Goal: Transaction & Acquisition: Purchase product/service

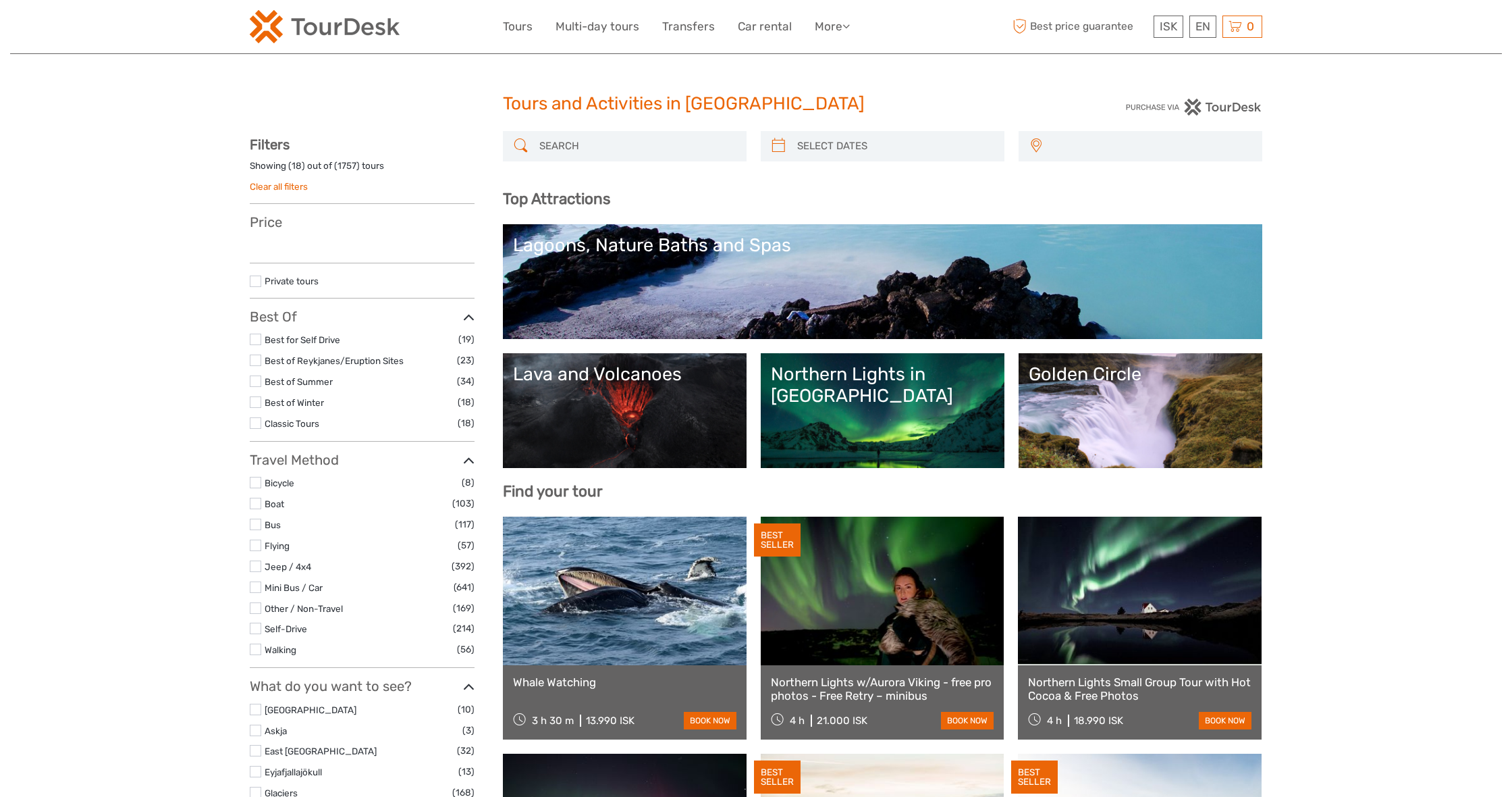
select select
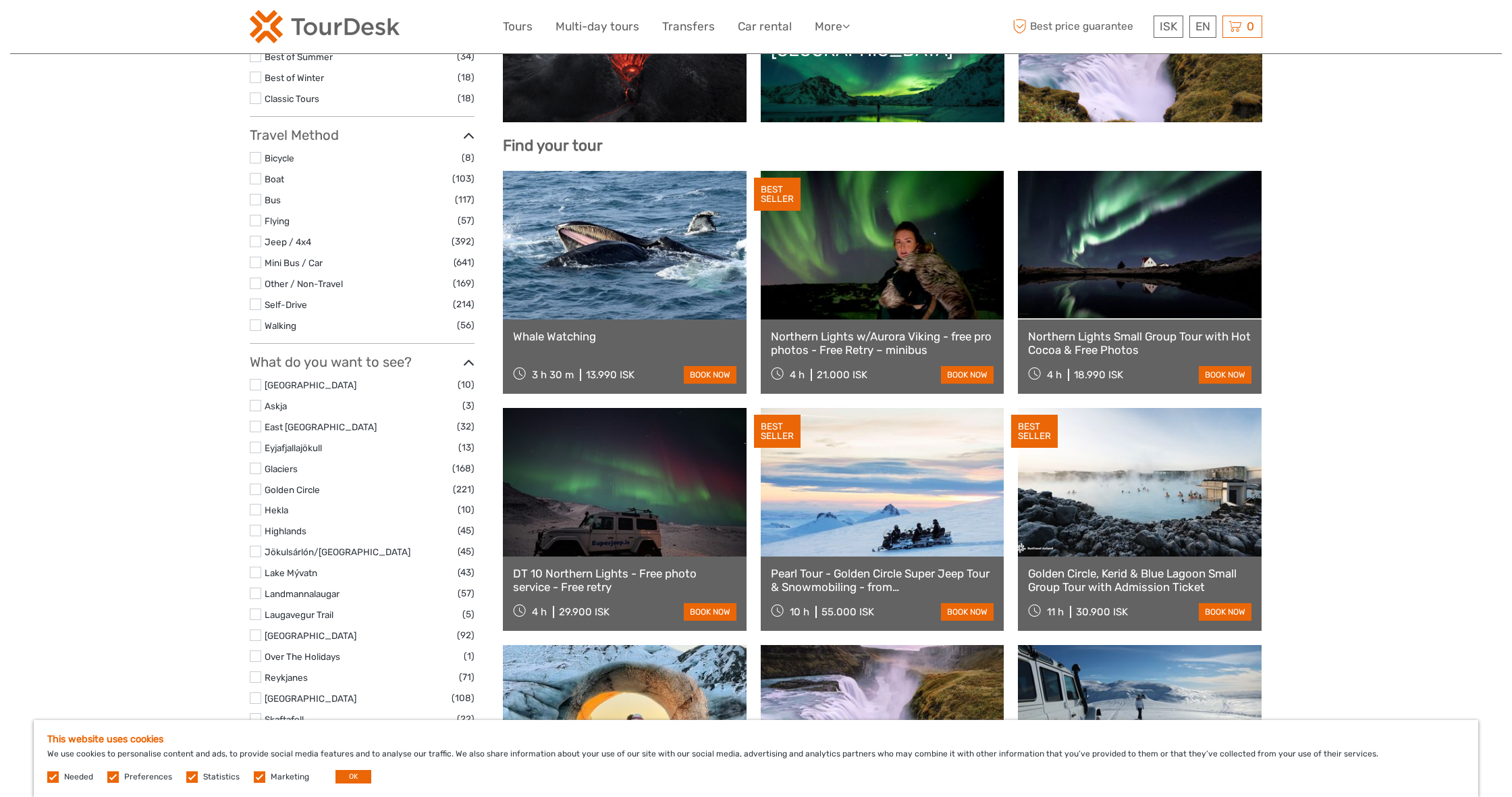
scroll to position [351, 0]
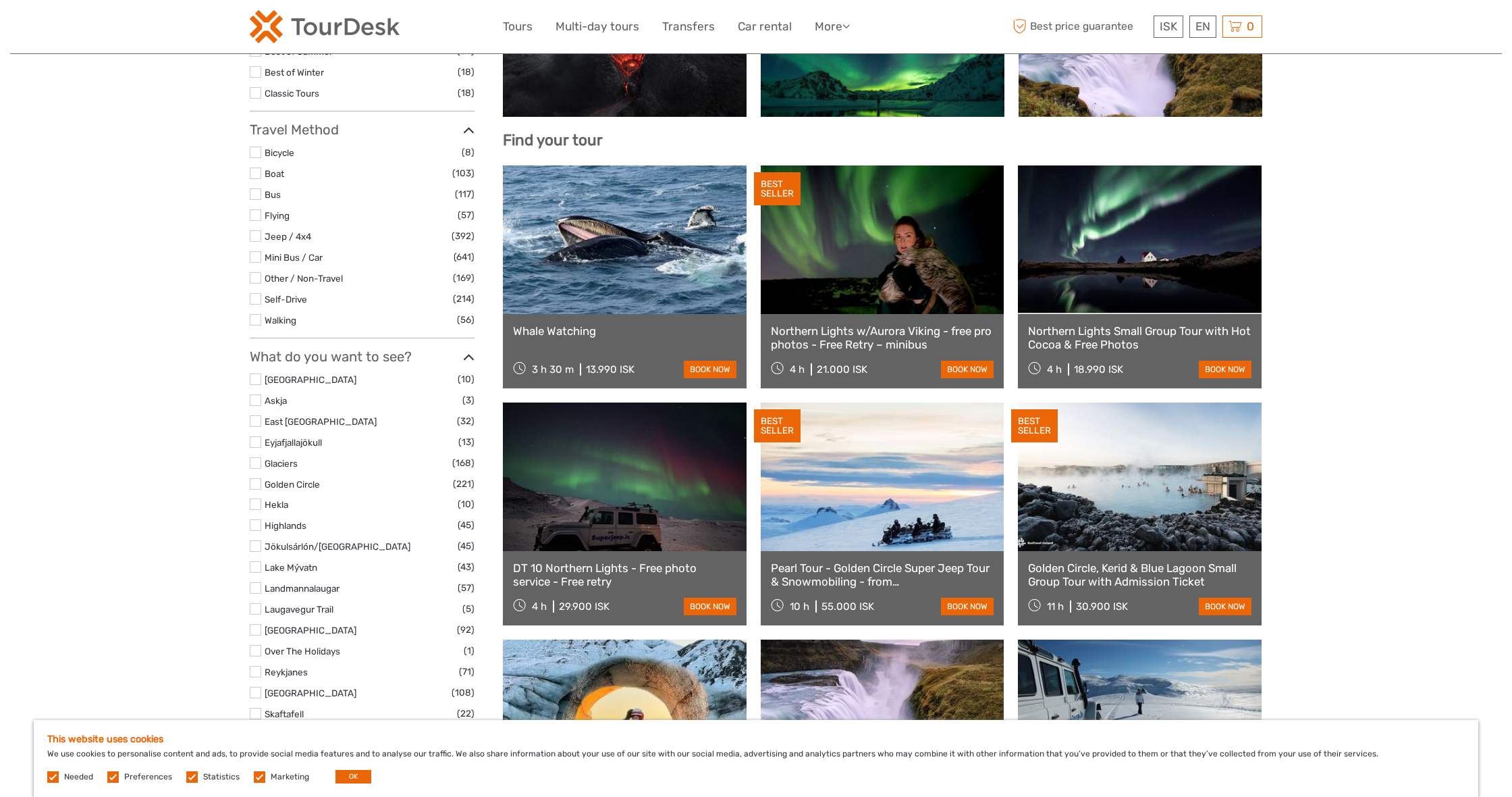
click at [257, 540] on label at bounding box center [255, 546] width 12 height 12
click at [0, 0] on input "checkbox" at bounding box center [0, 0] width 0 height 0
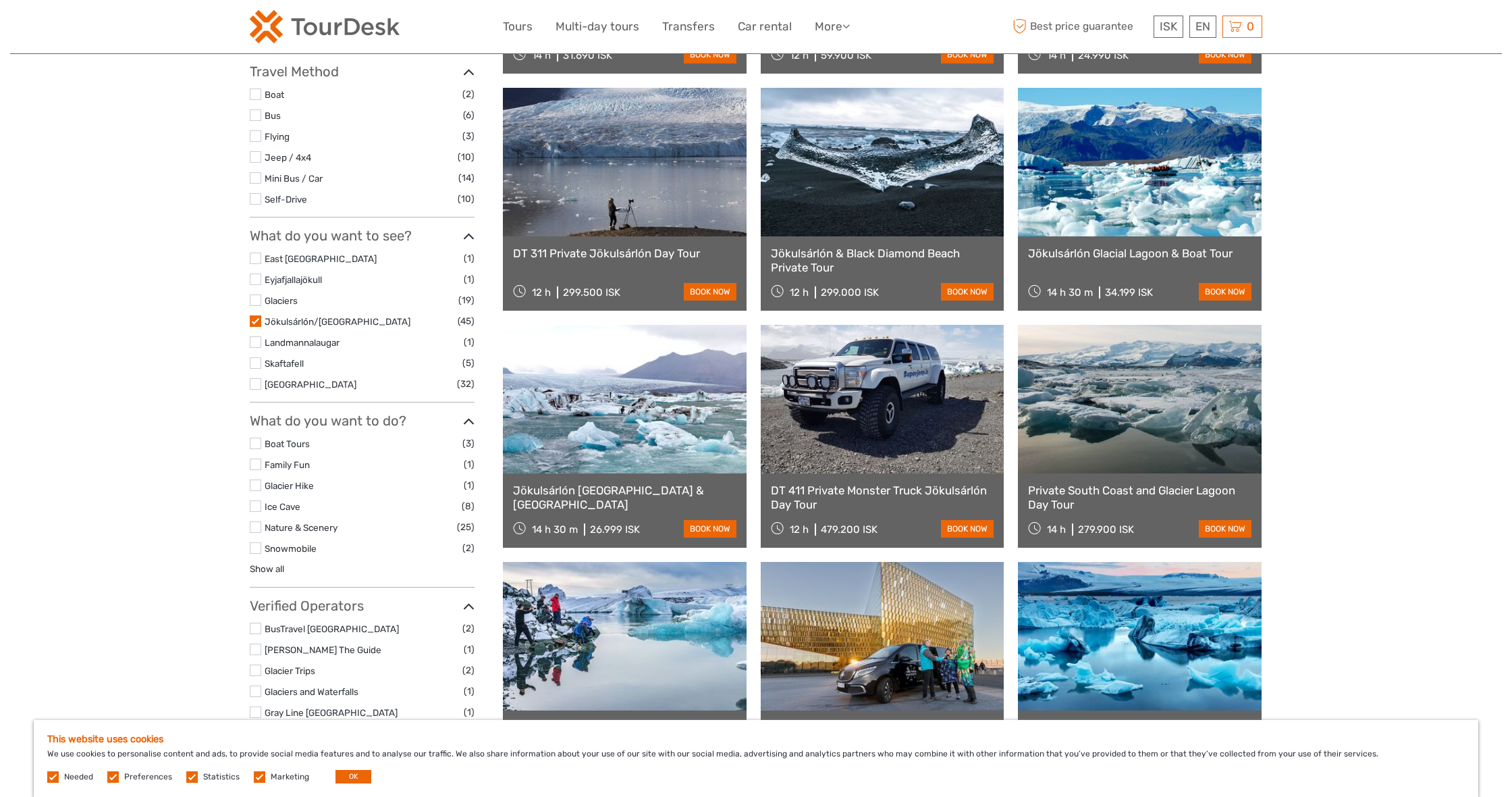
scroll to position [375, 0]
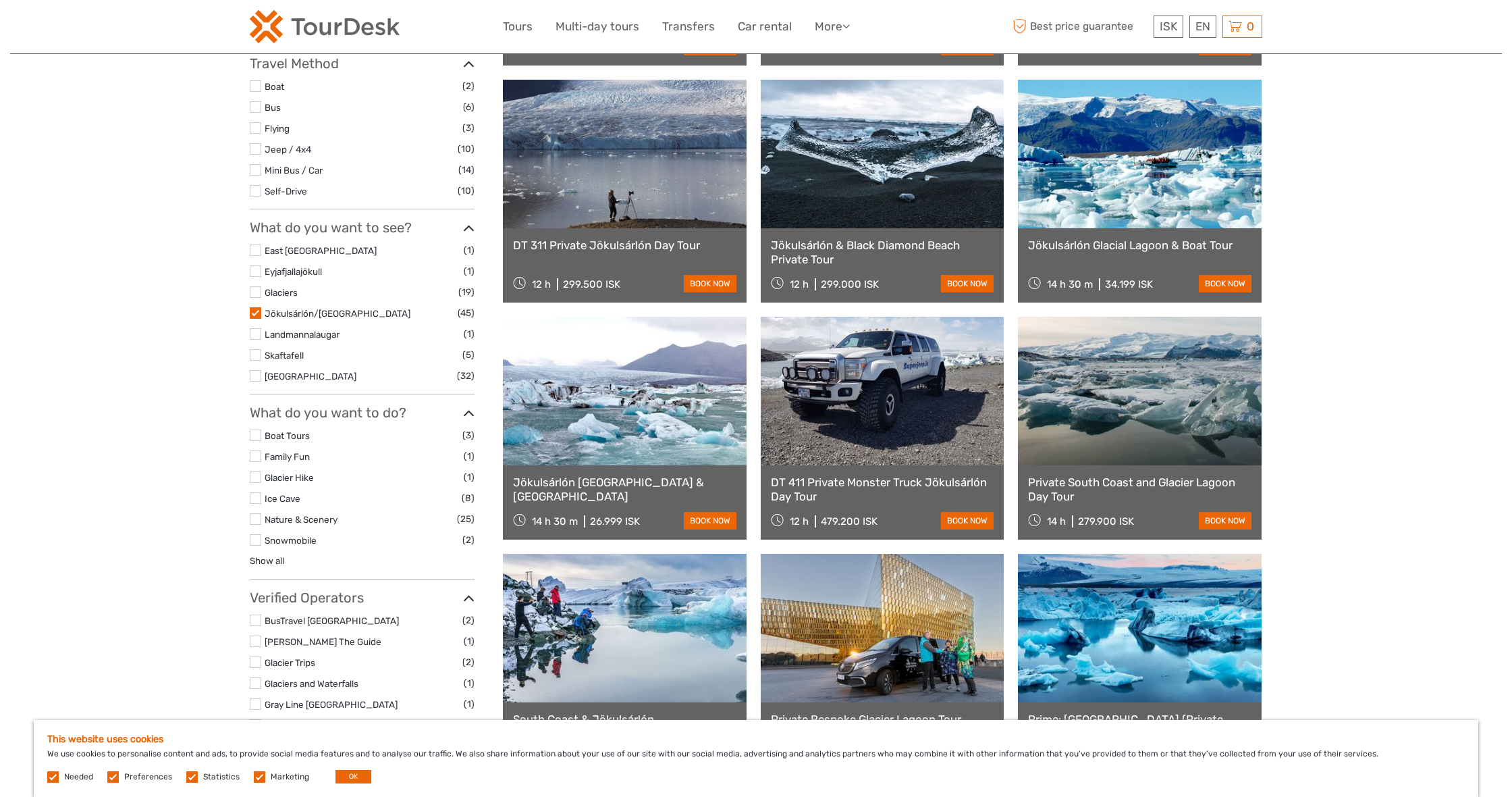
click at [254, 307] on label at bounding box center [255, 313] width 12 height 12
click at [0, 0] on input "checkbox" at bounding box center [0, 0] width 0 height 0
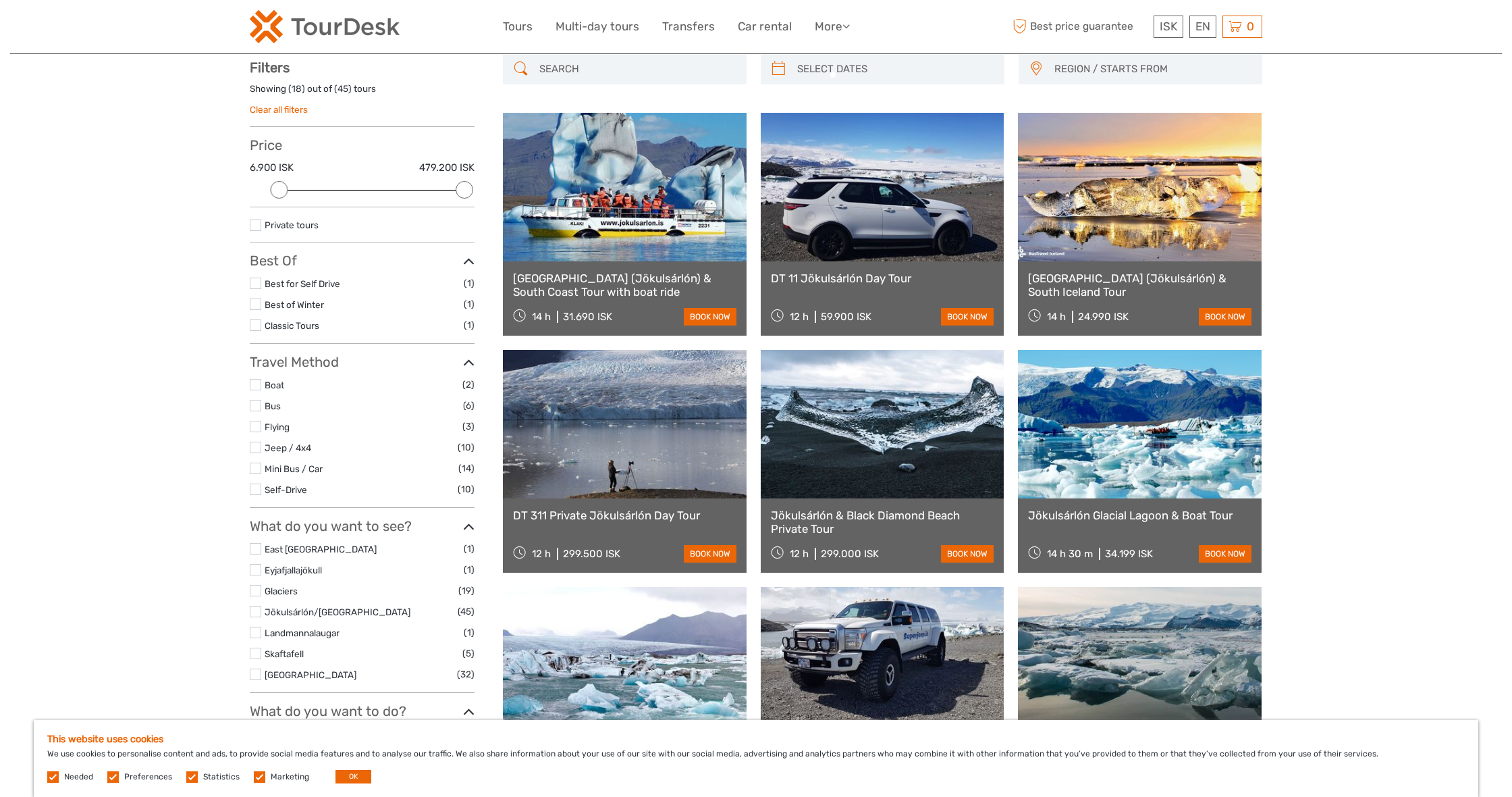
scroll to position [76, 0]
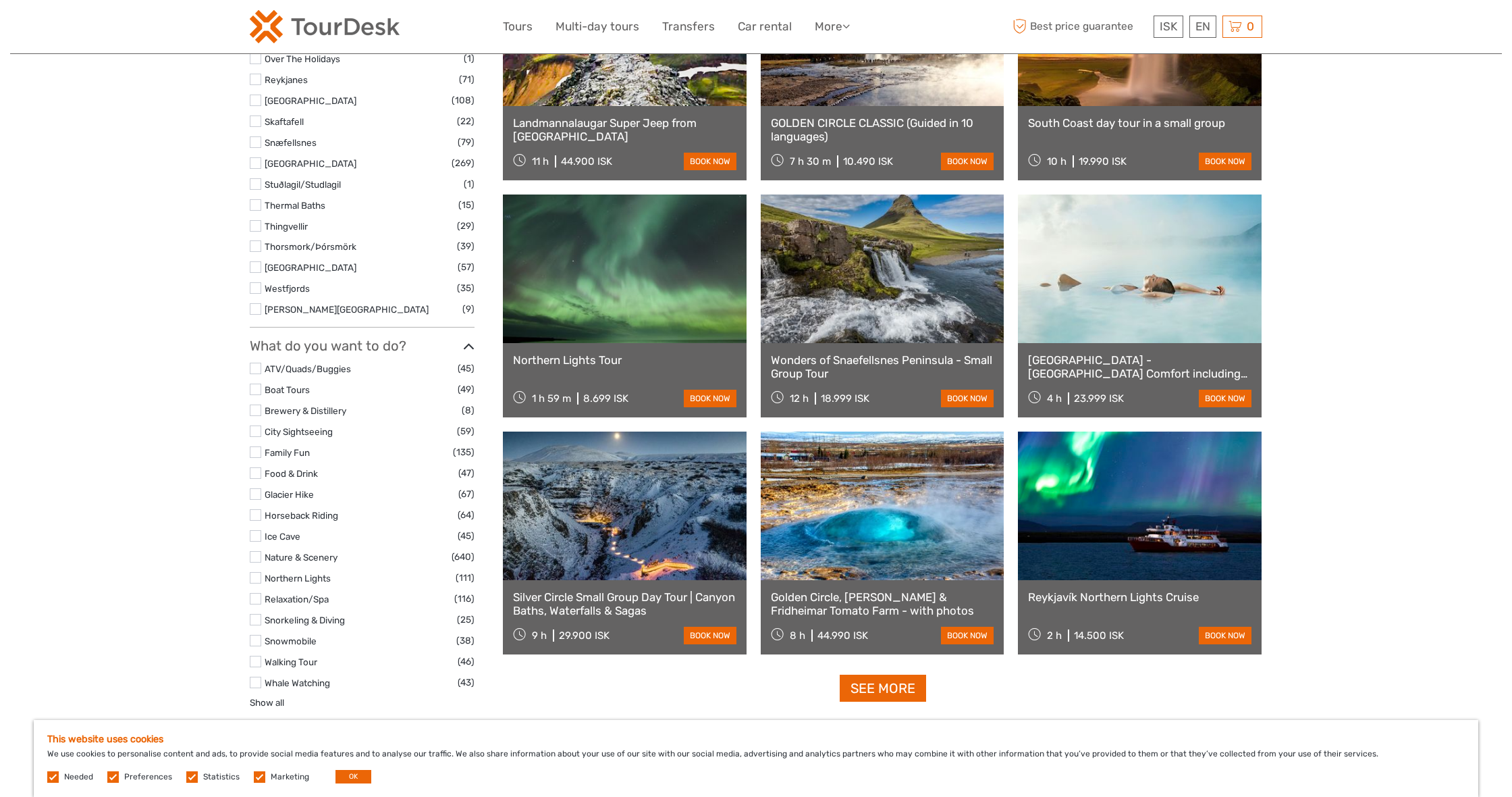
scroll to position [951, 0]
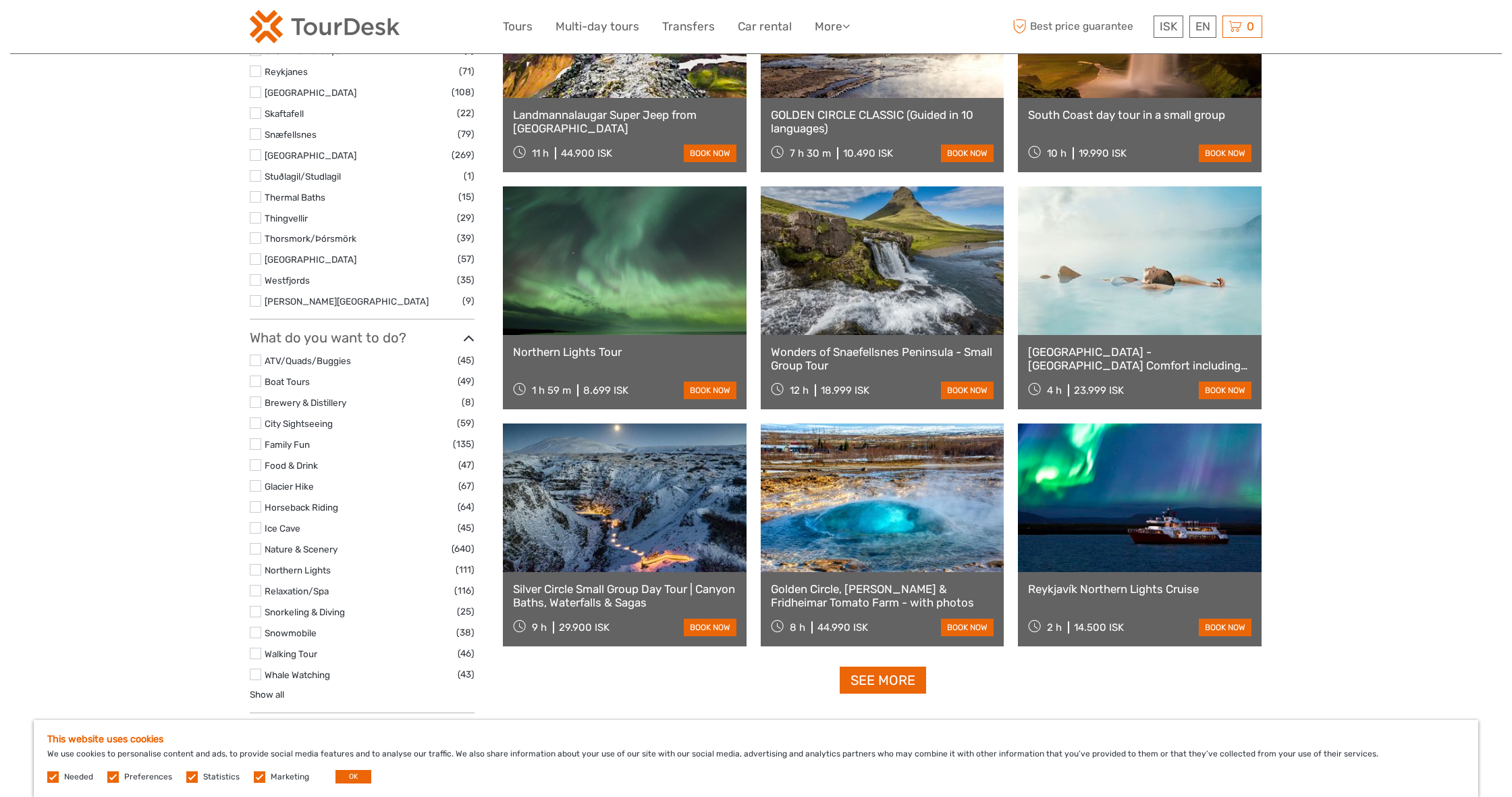
click at [253, 480] on label at bounding box center [255, 486] width 12 height 12
click at [0, 0] on input "checkbox" at bounding box center [0, 0] width 0 height 0
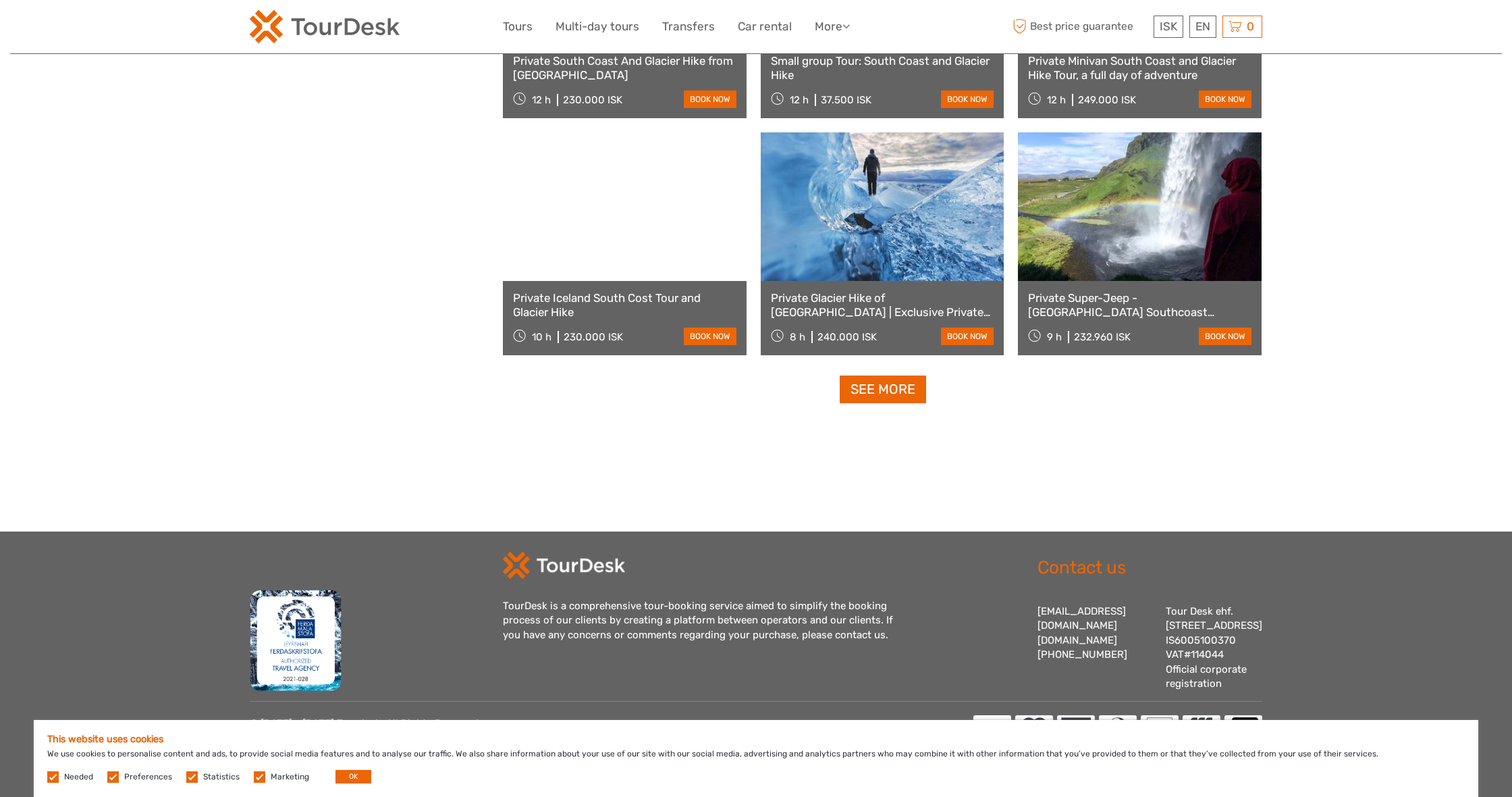
scroll to position [1284, 0]
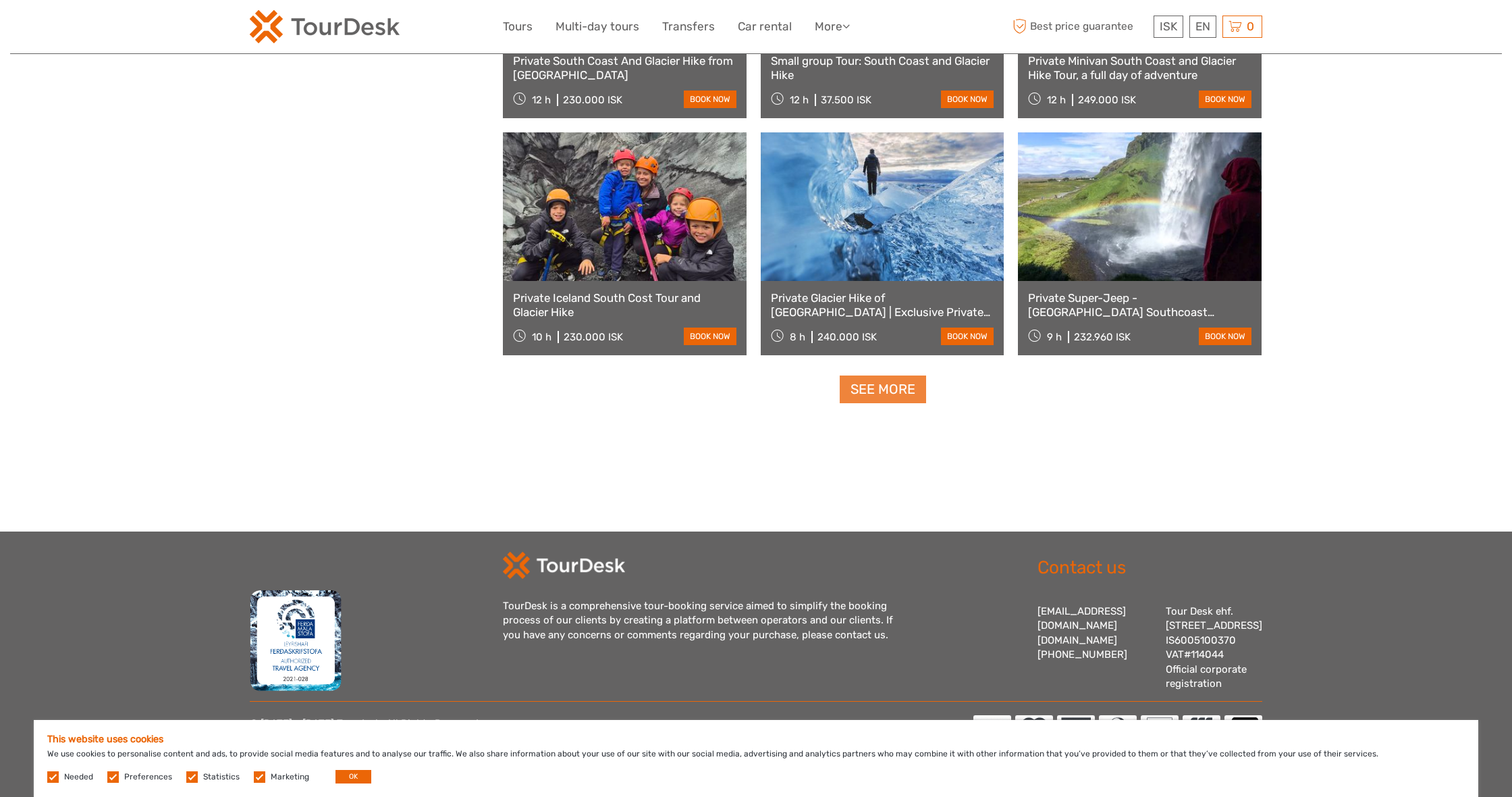
click at [887, 382] on link "See more" at bounding box center [882, 389] width 86 height 27
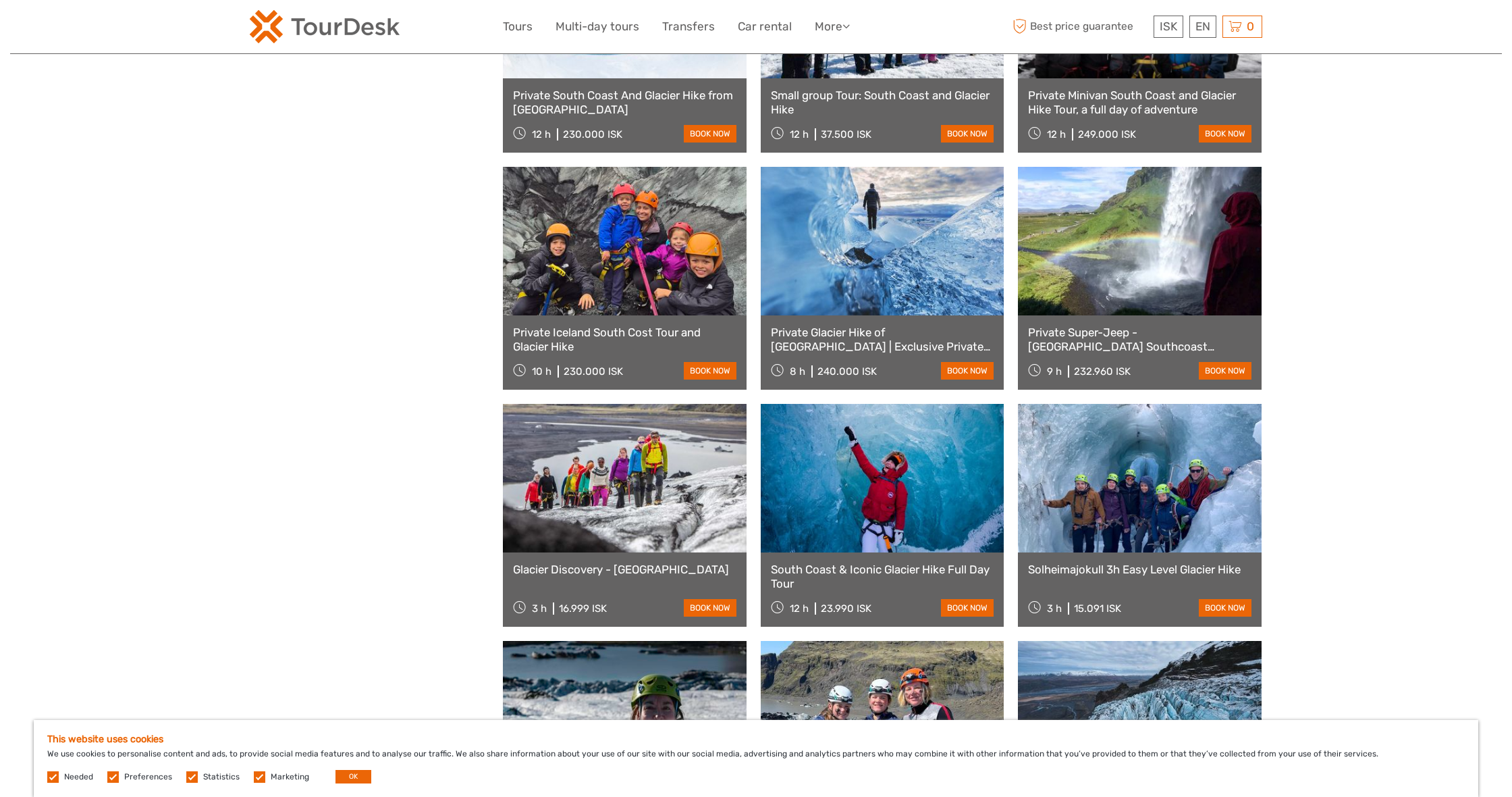
click at [1407, 343] on div "Tours and Activities in Iceland Tours and Activities in Iceland REGION / STARTS…" at bounding box center [756, 376] width 1492 height 3225
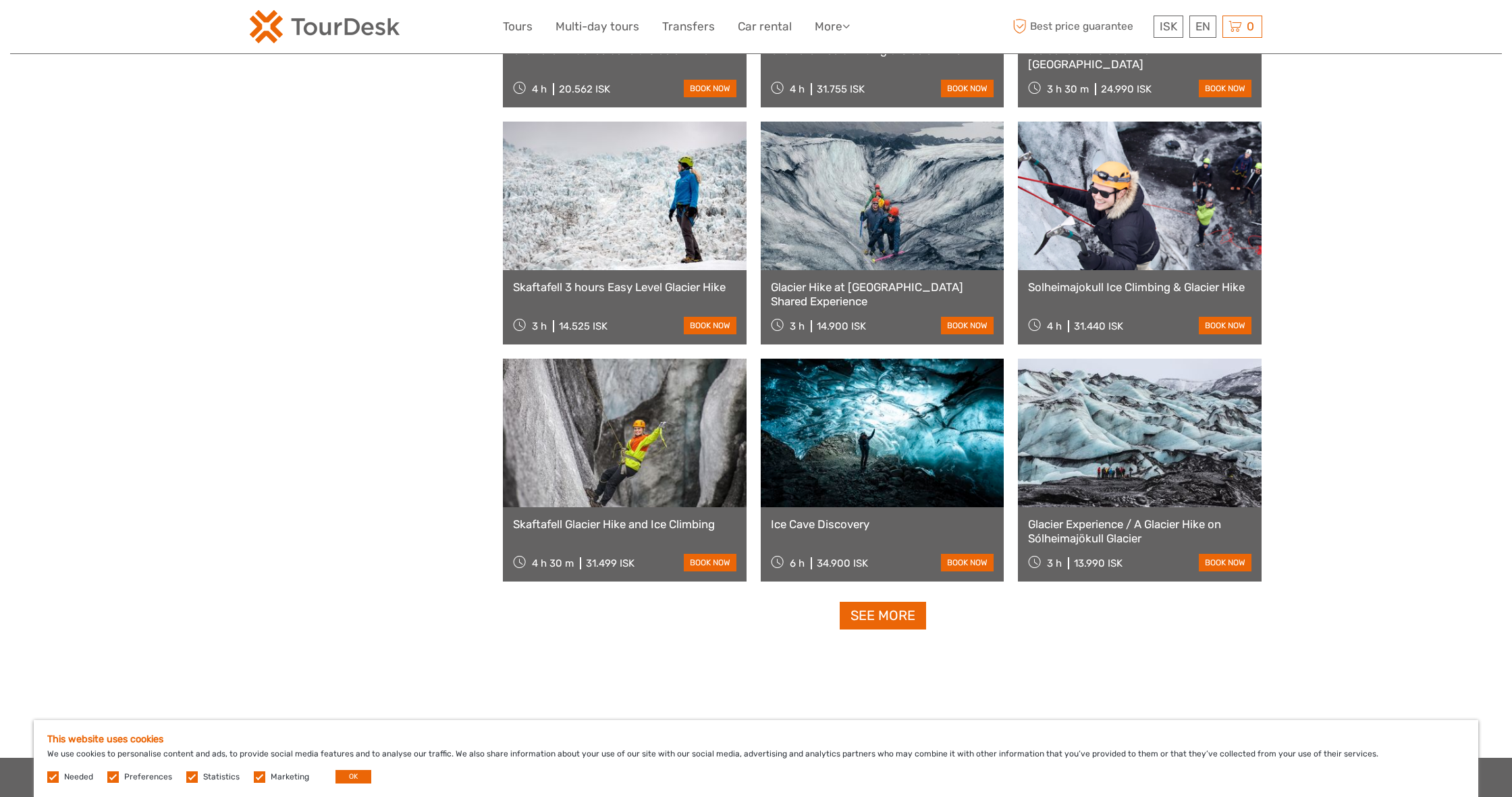
scroll to position [2470, 0]
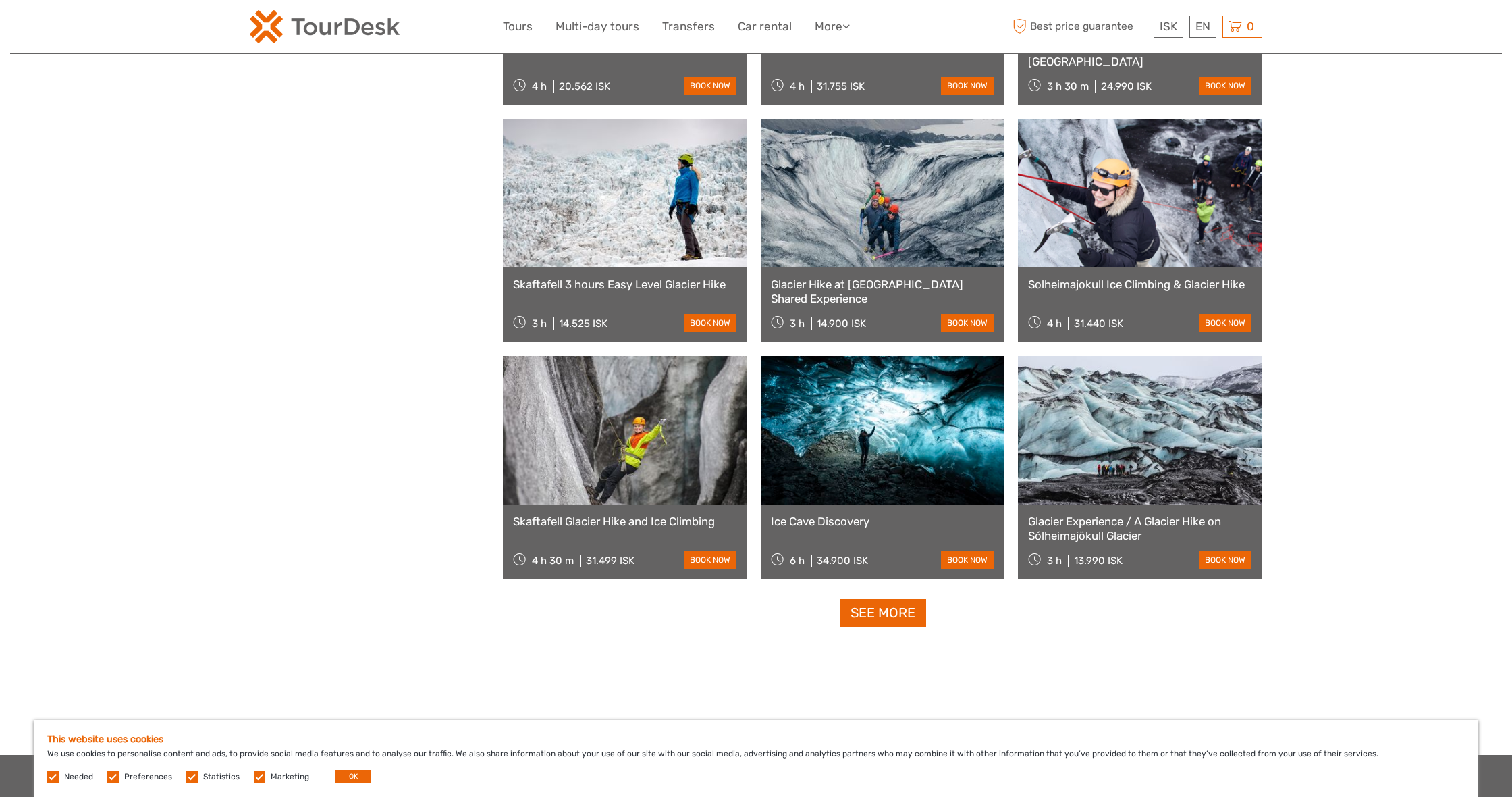
click at [1152, 224] on link at bounding box center [1140, 193] width 244 height 148
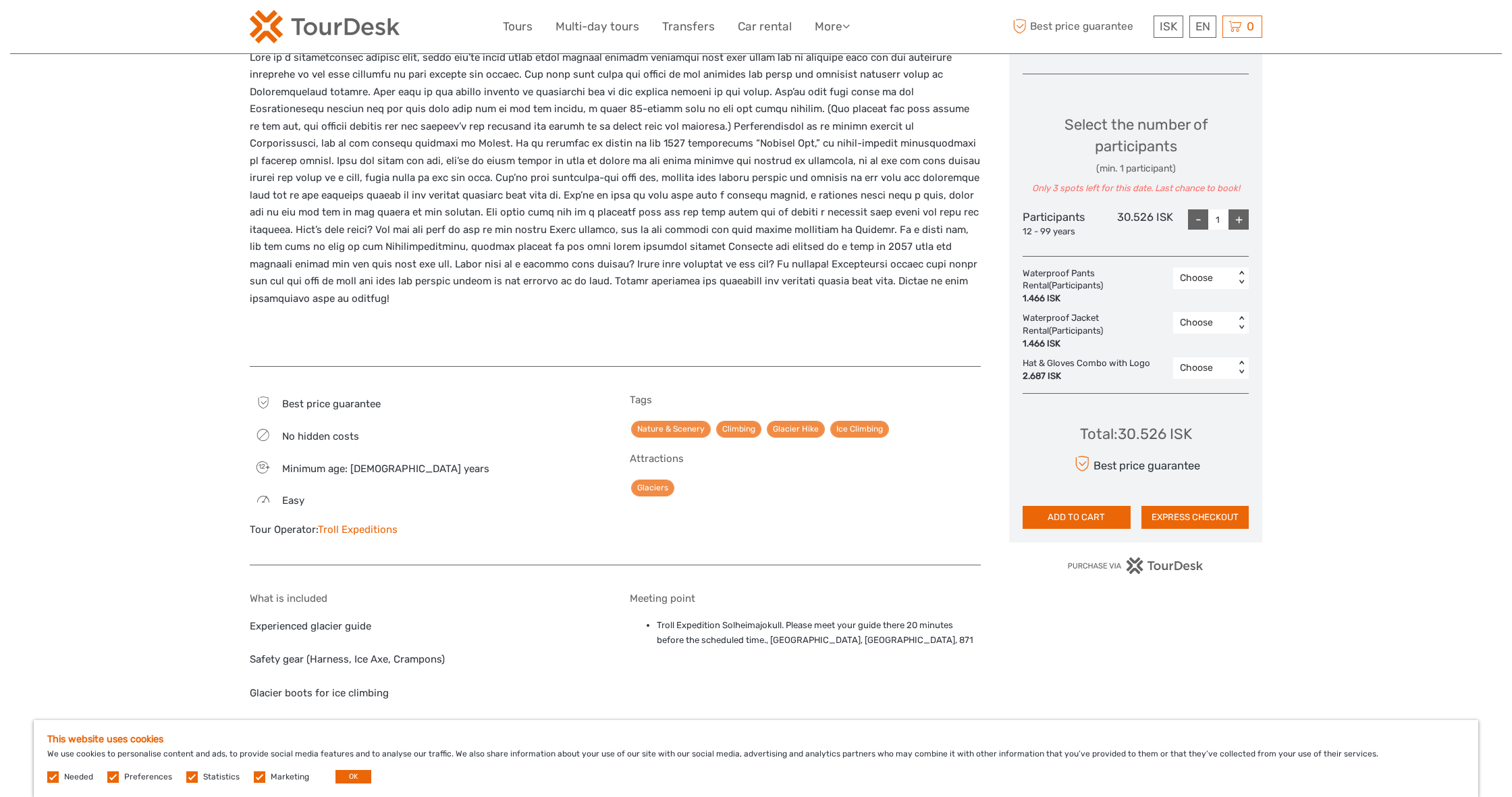
scroll to position [538, 0]
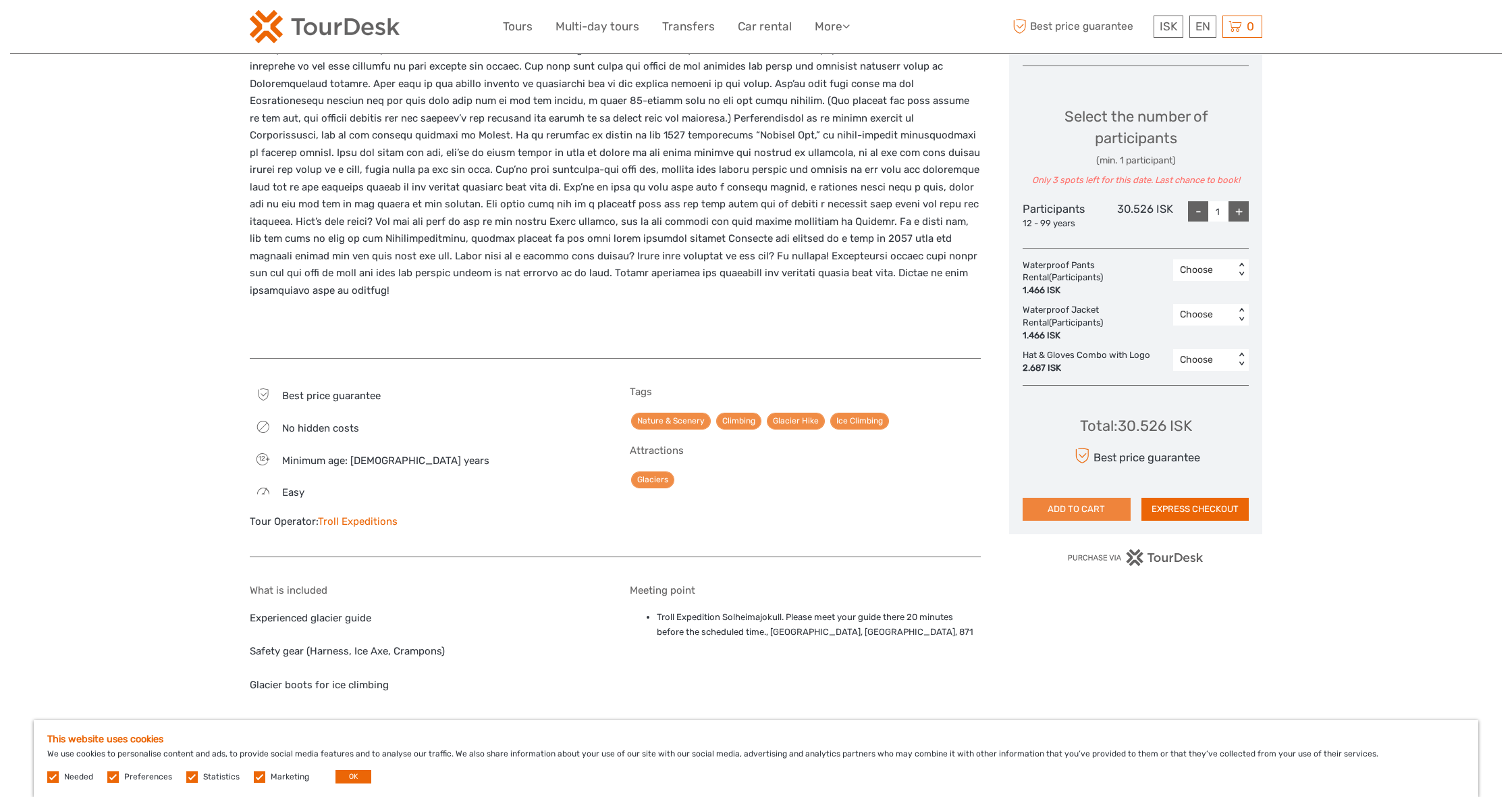
click at [1068, 498] on button "ADD TO CART" at bounding box center [1076, 509] width 108 height 23
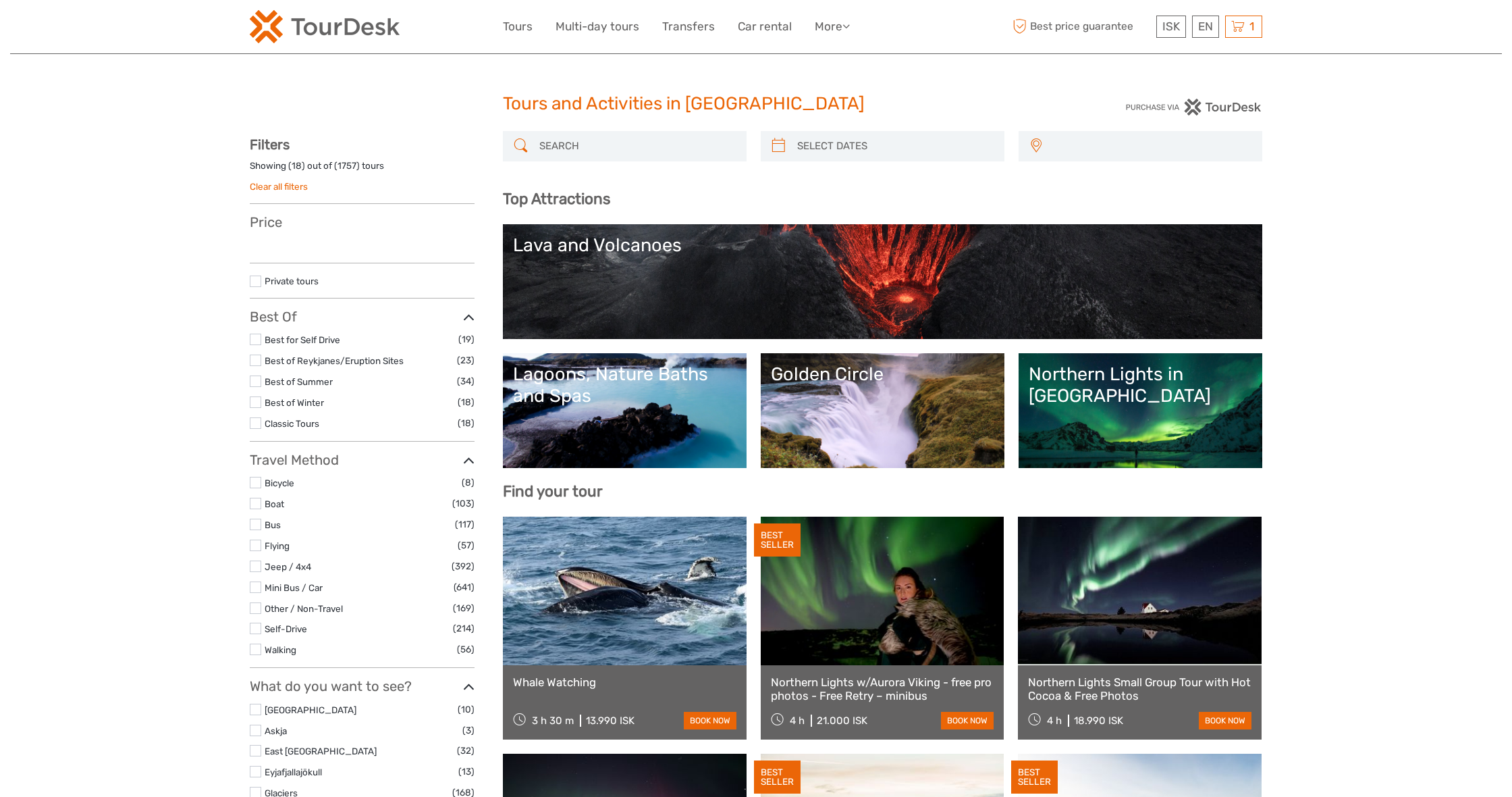
select select
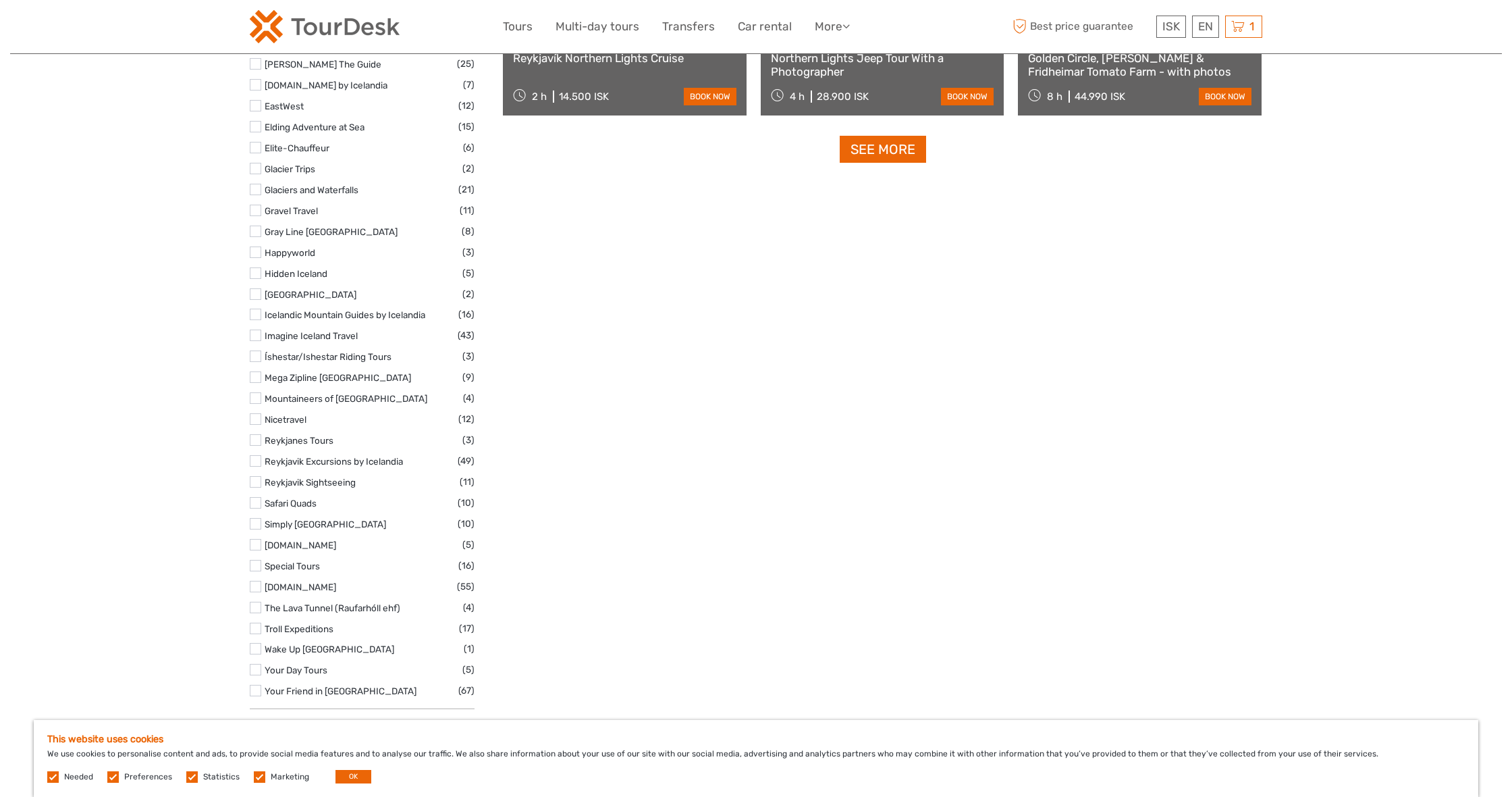
scroll to position [1813, 0]
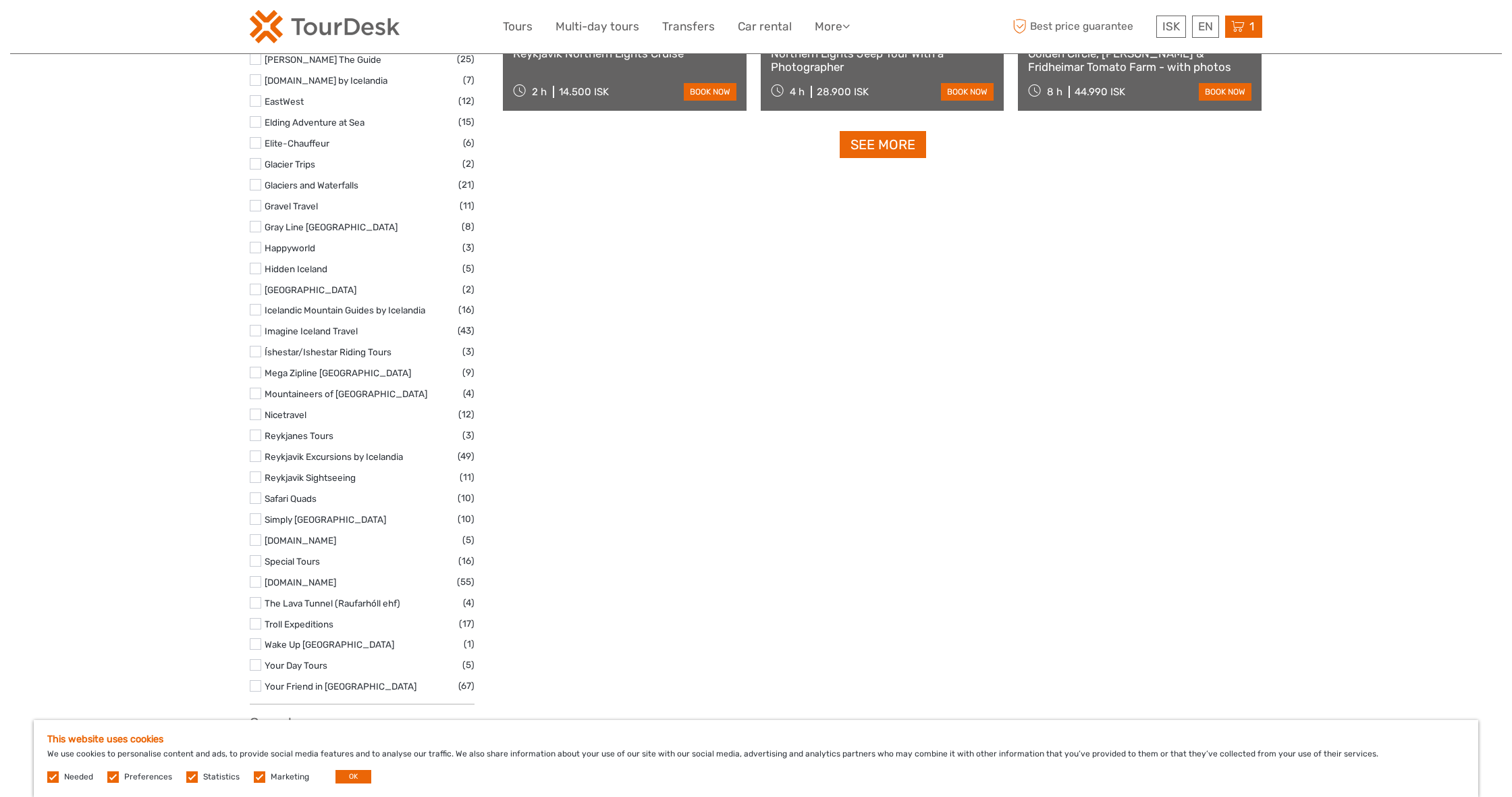
click at [1239, 23] on icon at bounding box center [1238, 27] width 13 height 17
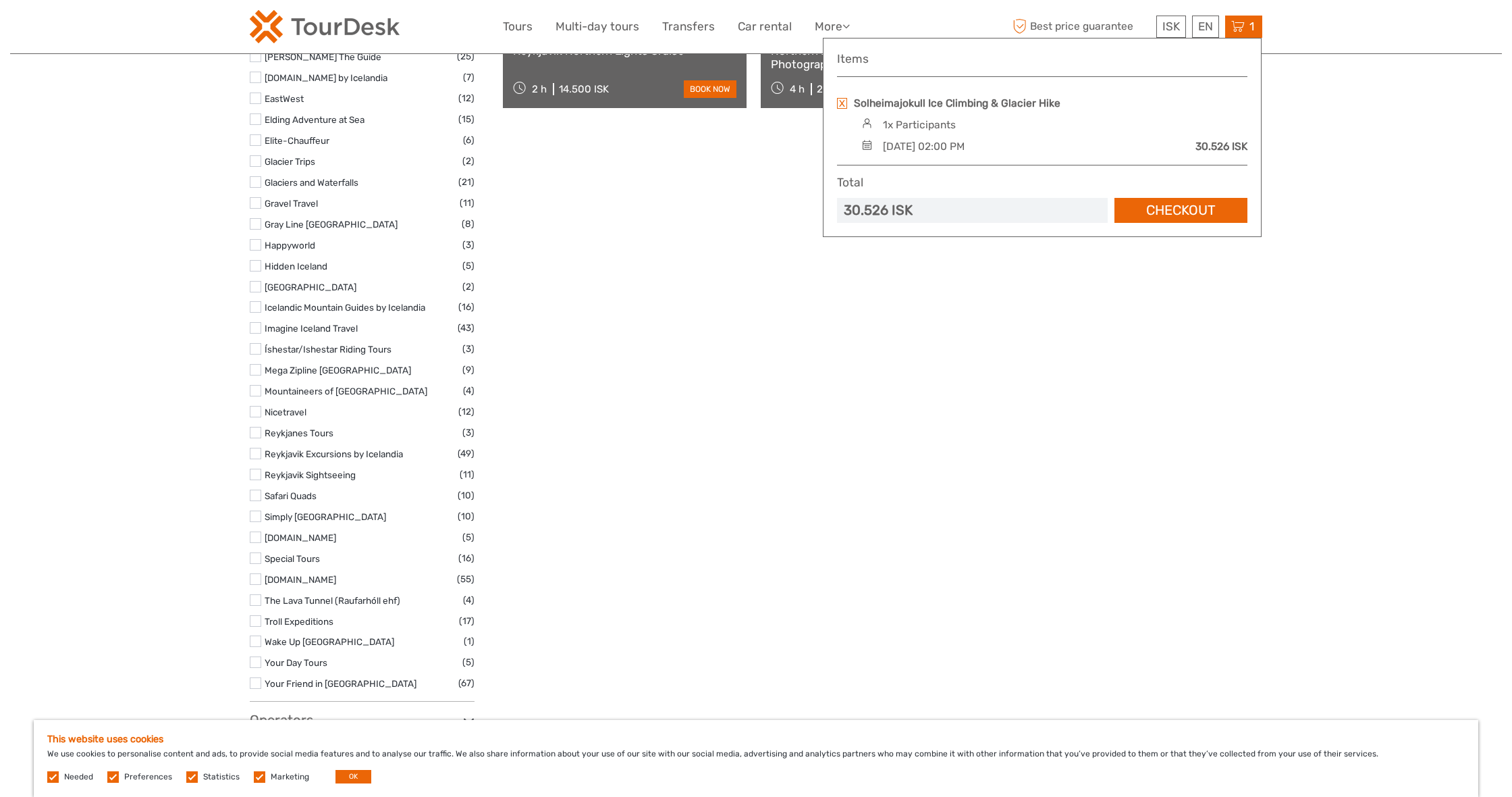
scroll to position [1817, 0]
click at [1174, 205] on link "Checkout" at bounding box center [1181, 211] width 133 height 25
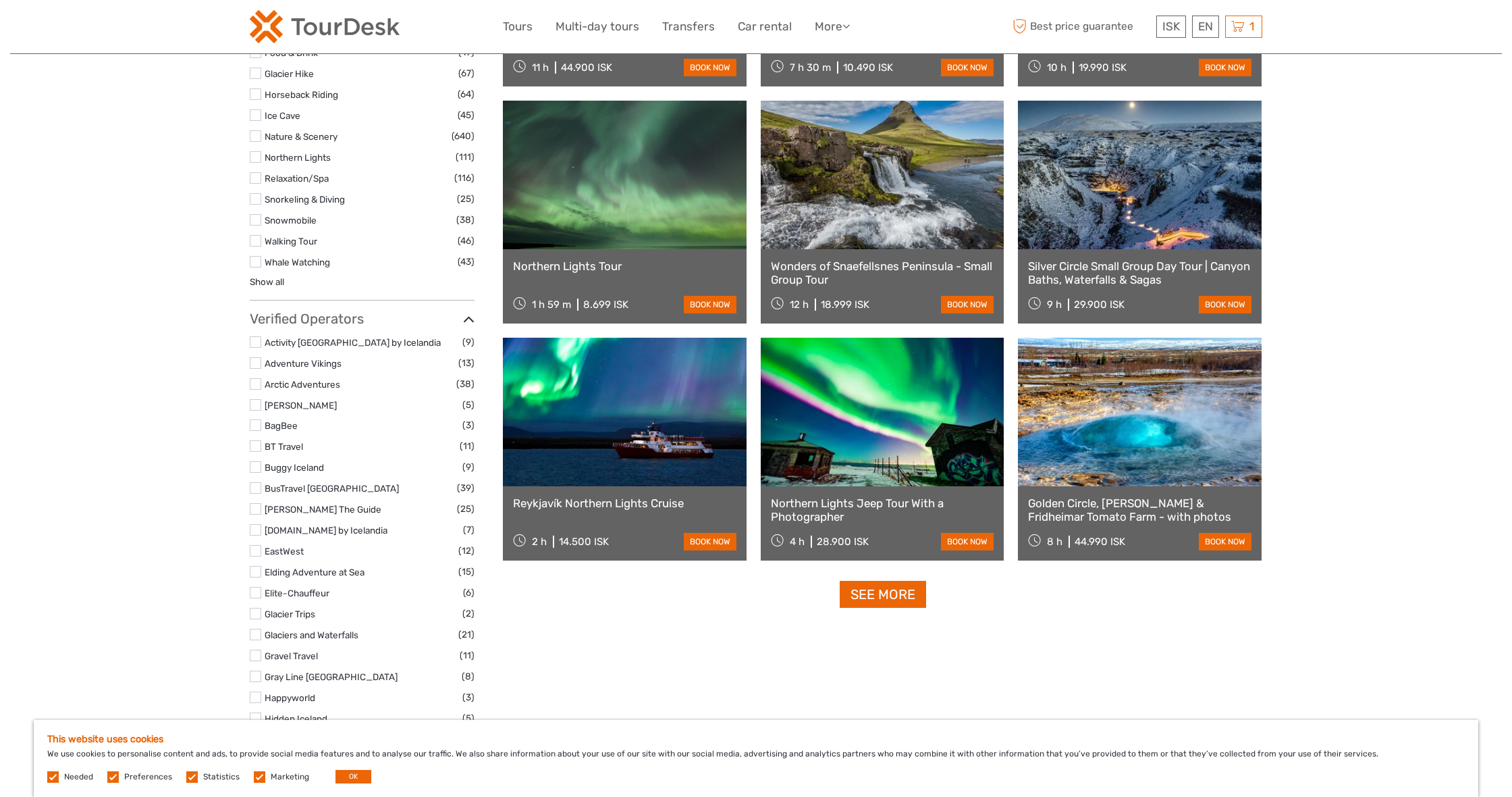
scroll to position [1356, 0]
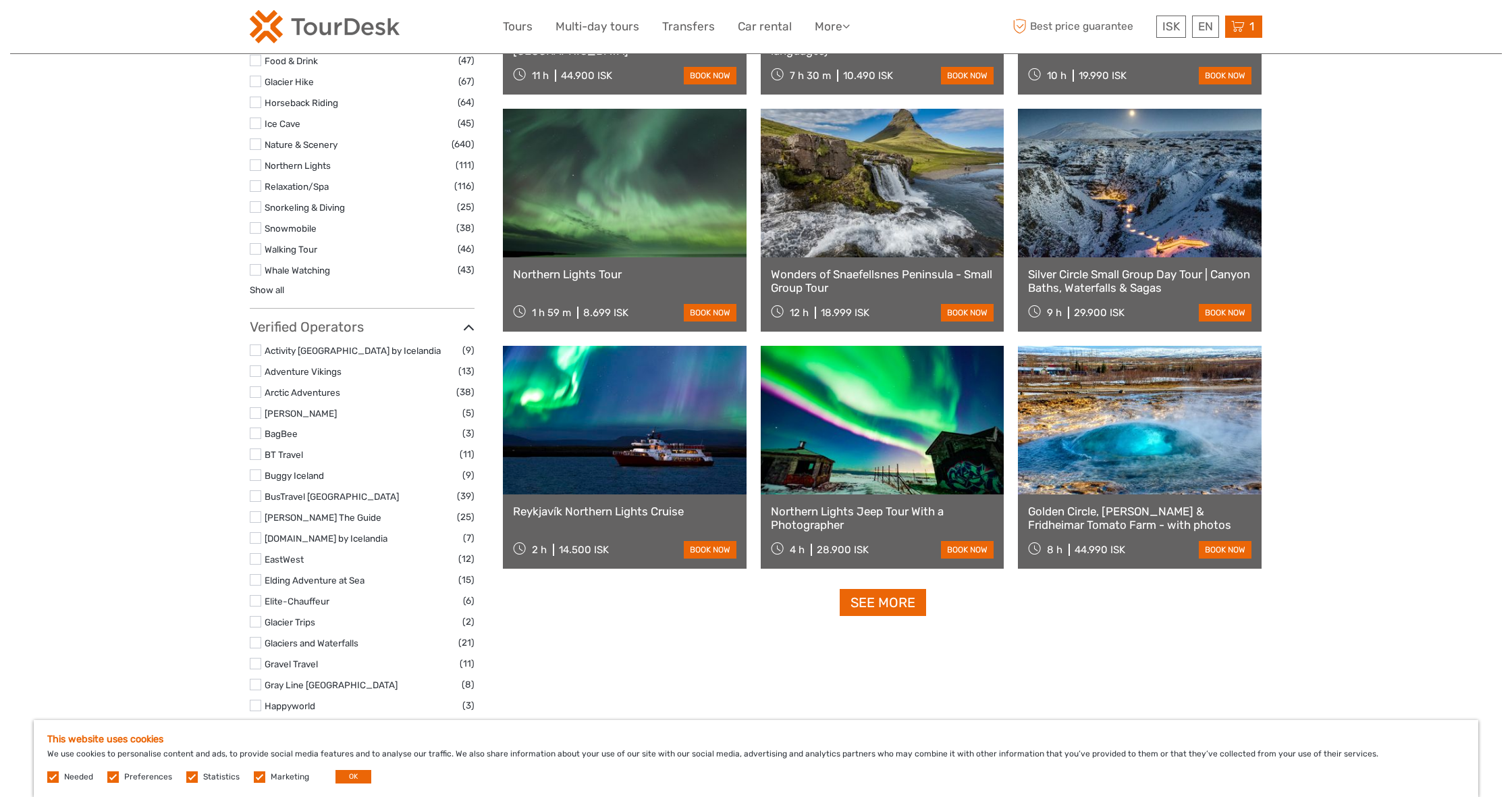
click at [1240, 21] on icon at bounding box center [1238, 27] width 13 height 17
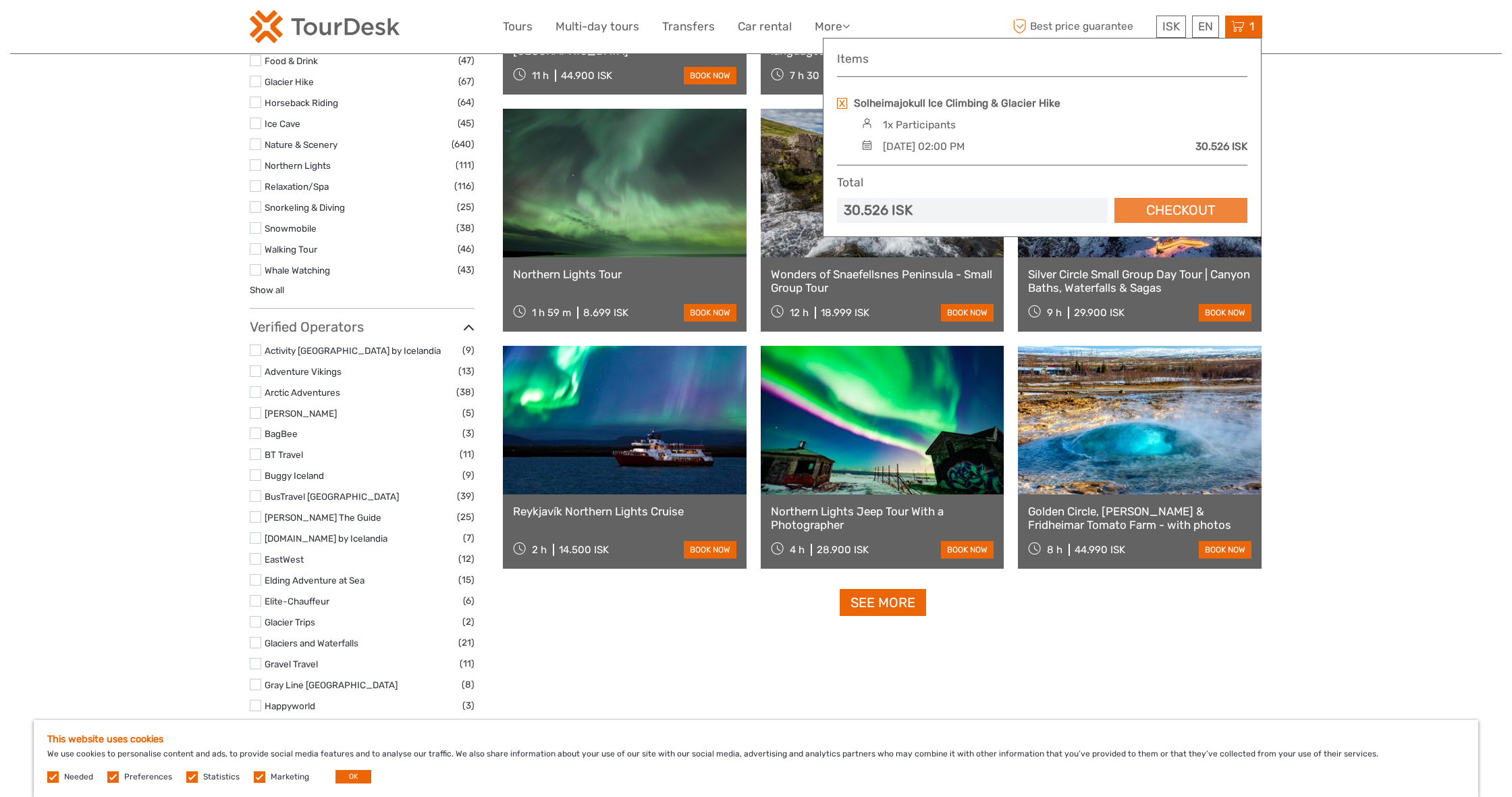
click at [1158, 204] on link "Checkout" at bounding box center [1181, 211] width 133 height 25
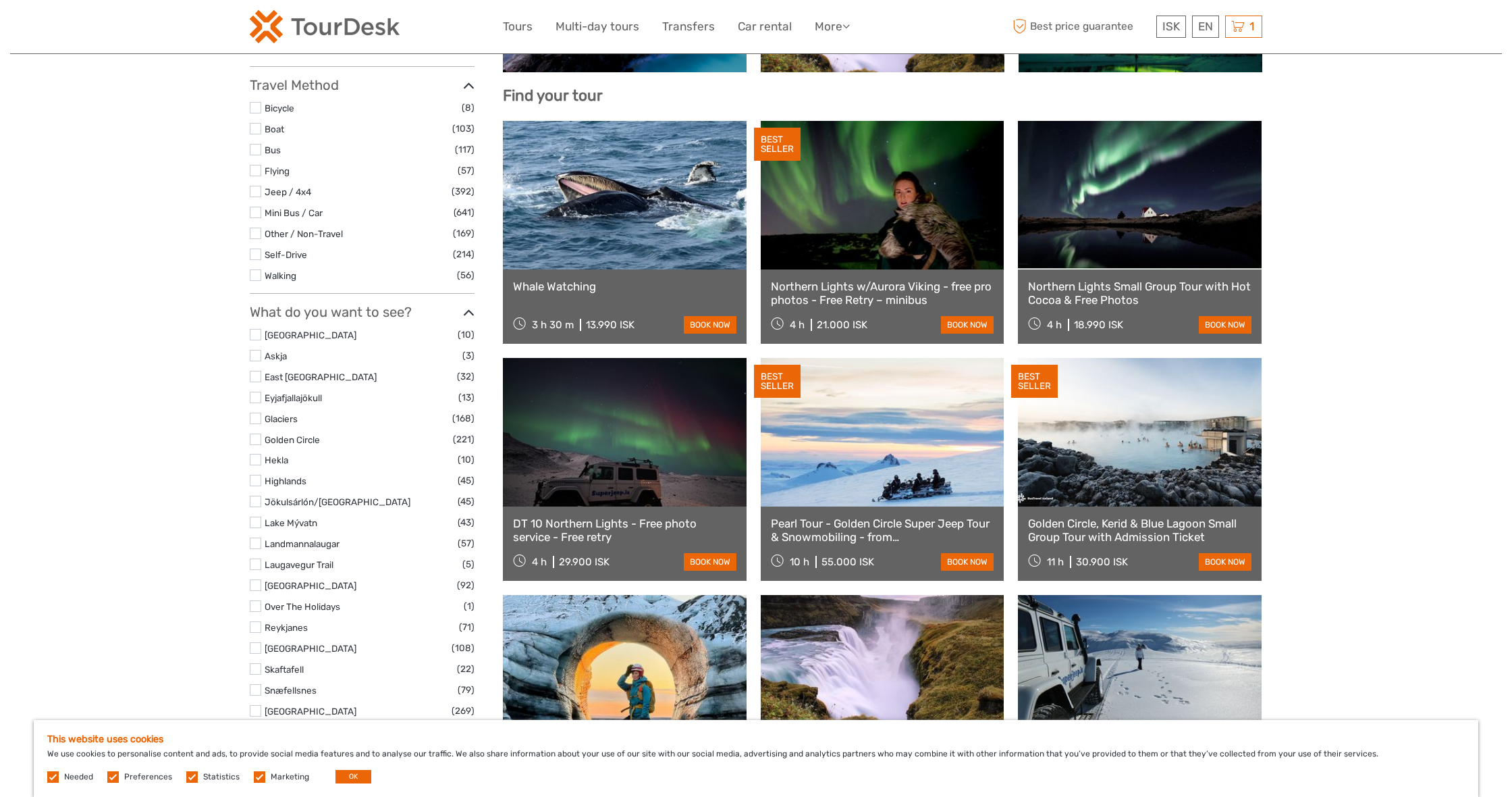
scroll to position [328, 0]
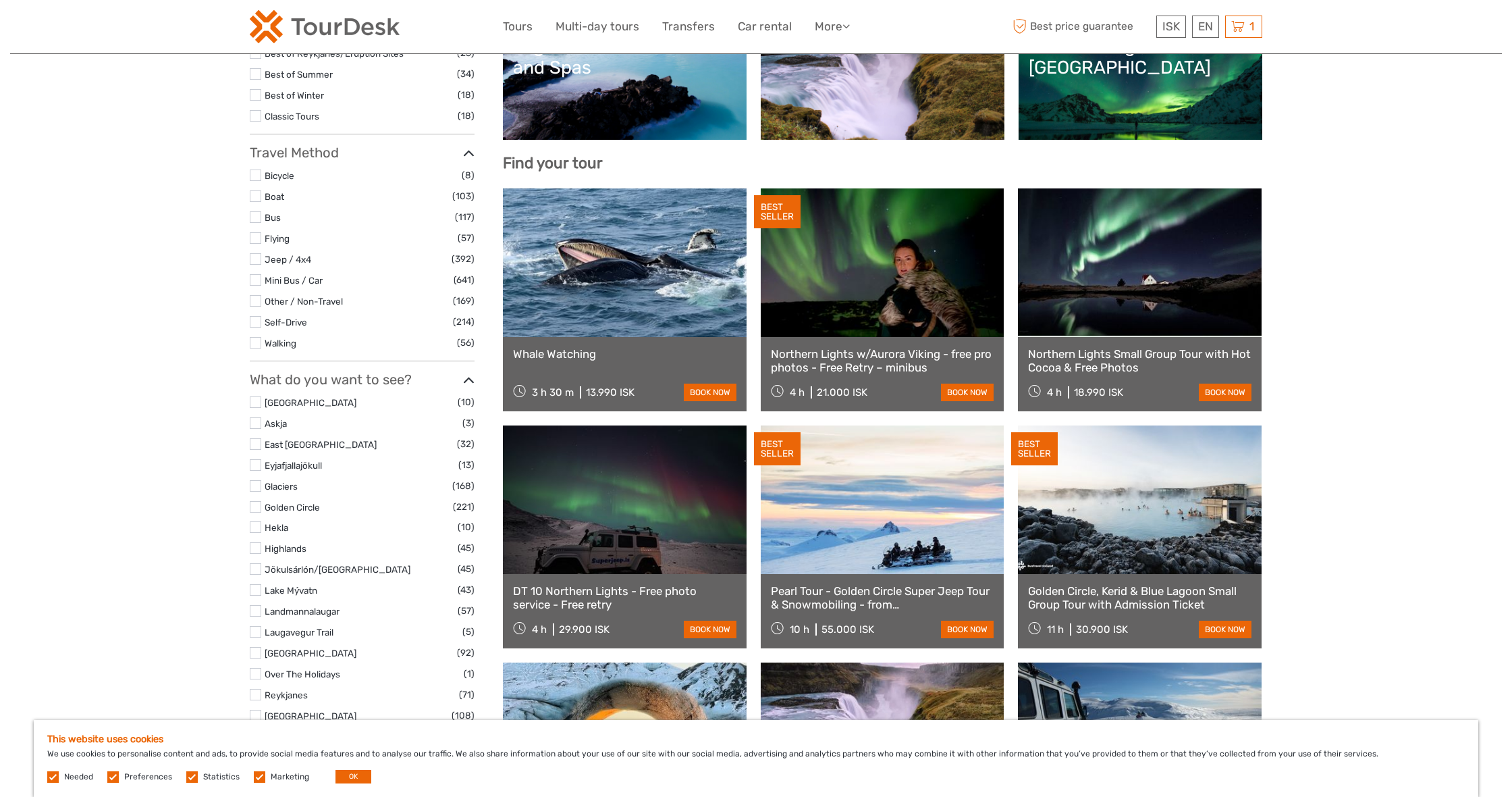
click at [255, 480] on label at bounding box center [255, 486] width 12 height 12
click at [0, 0] on input "checkbox" at bounding box center [0, 0] width 0 height 0
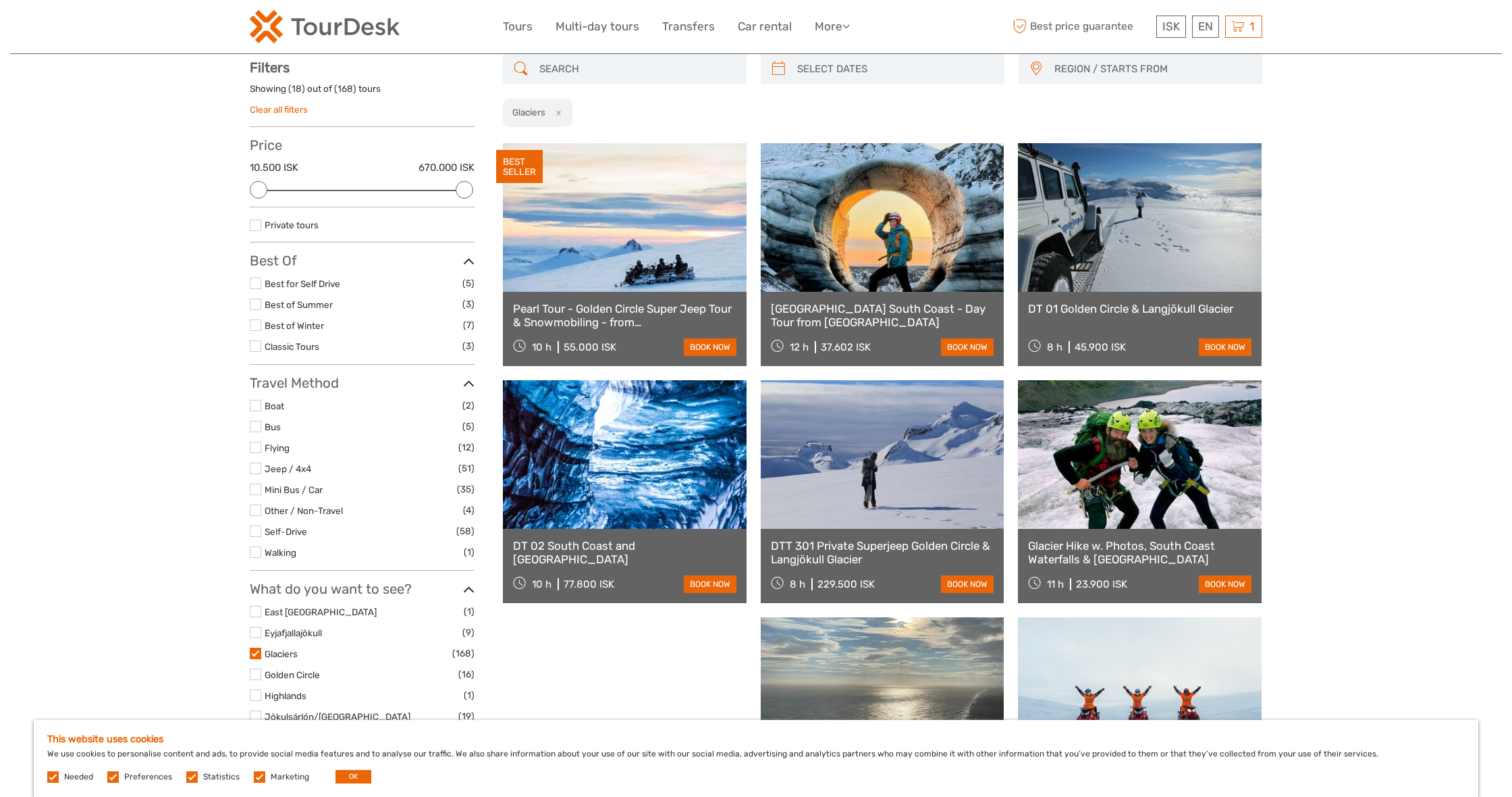
scroll to position [76, 0]
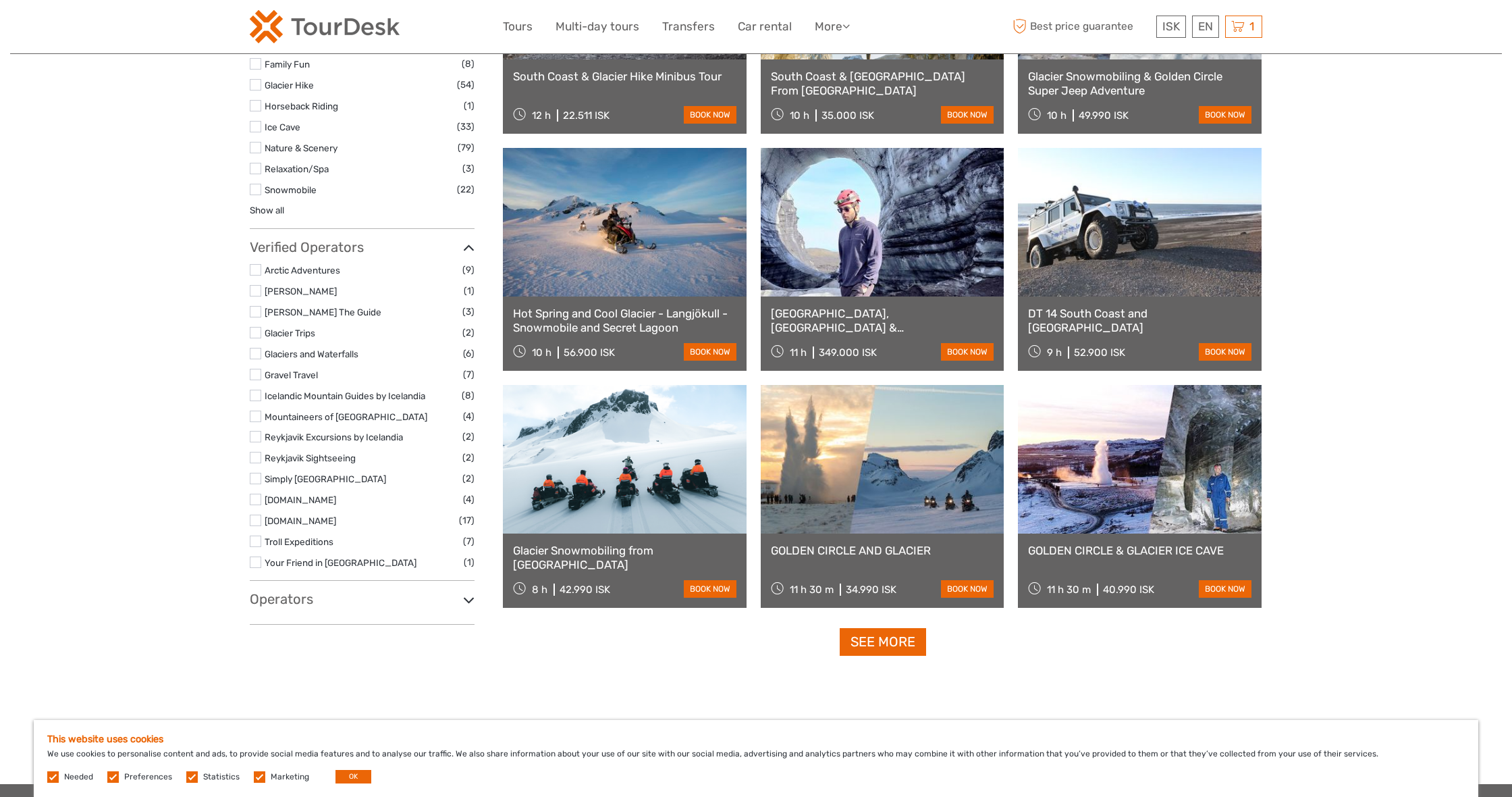
scroll to position [1106, 0]
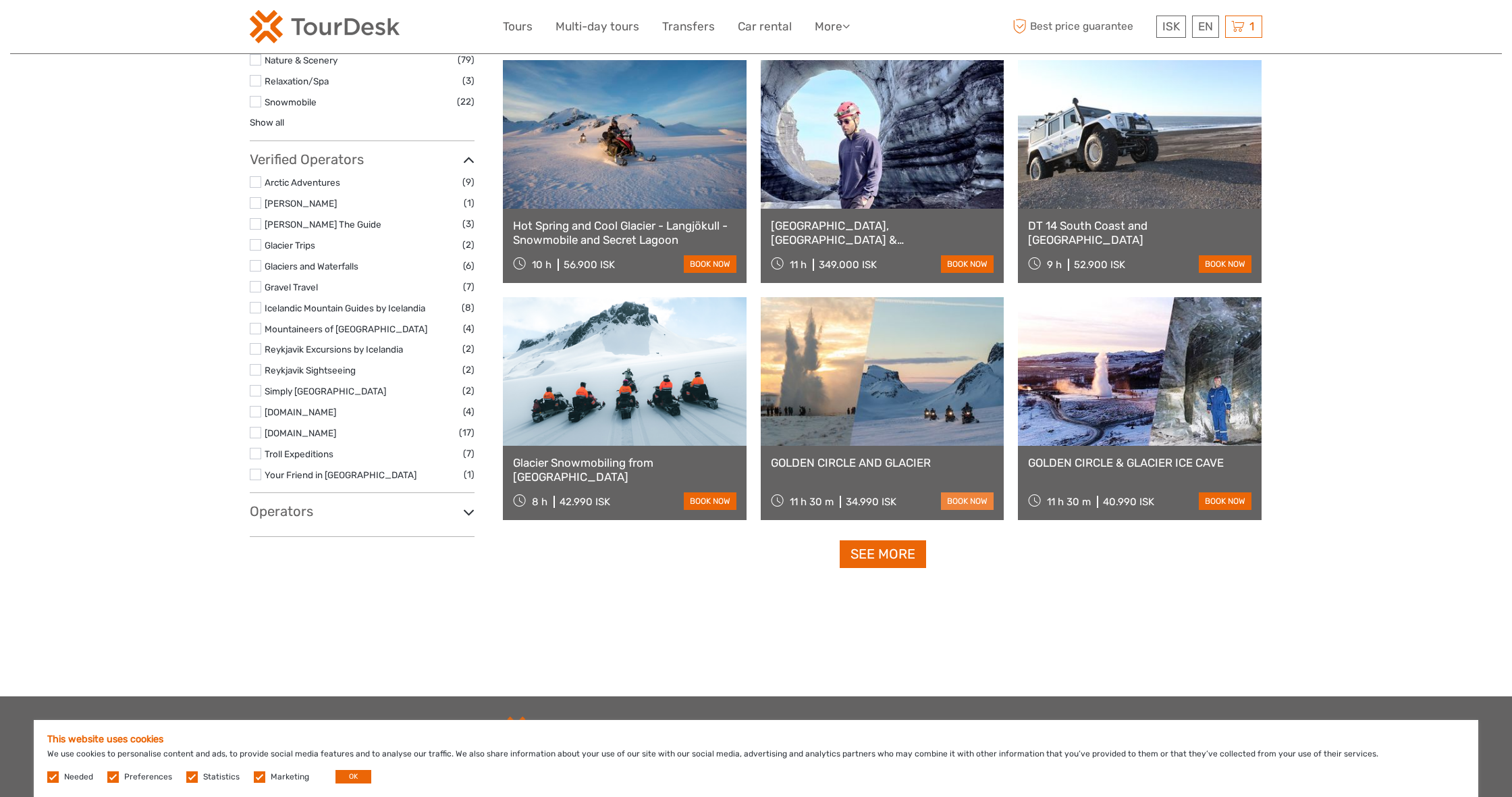
click at [979, 504] on link "book now" at bounding box center [967, 502] width 52 height 18
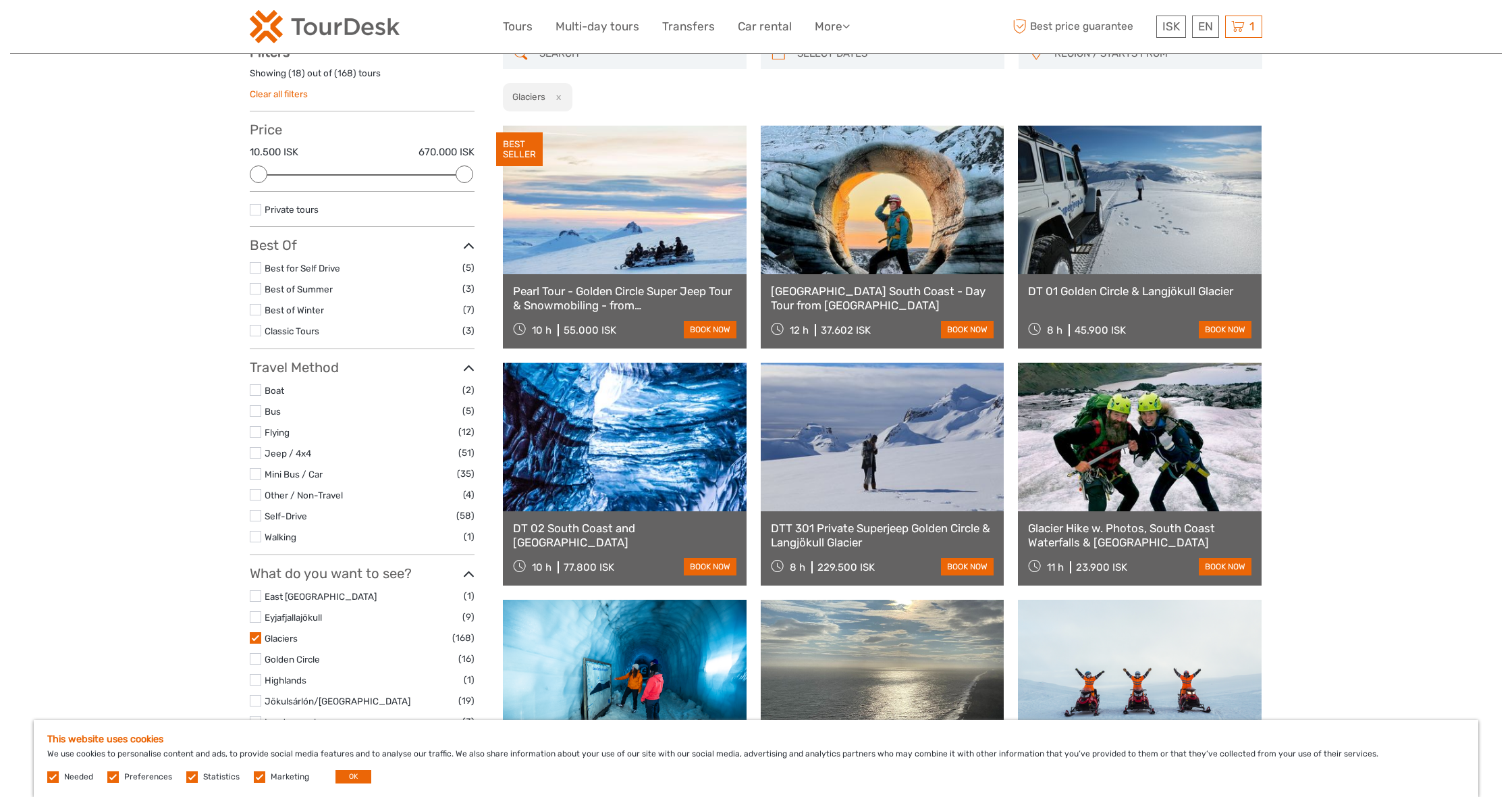
scroll to position [81, 0]
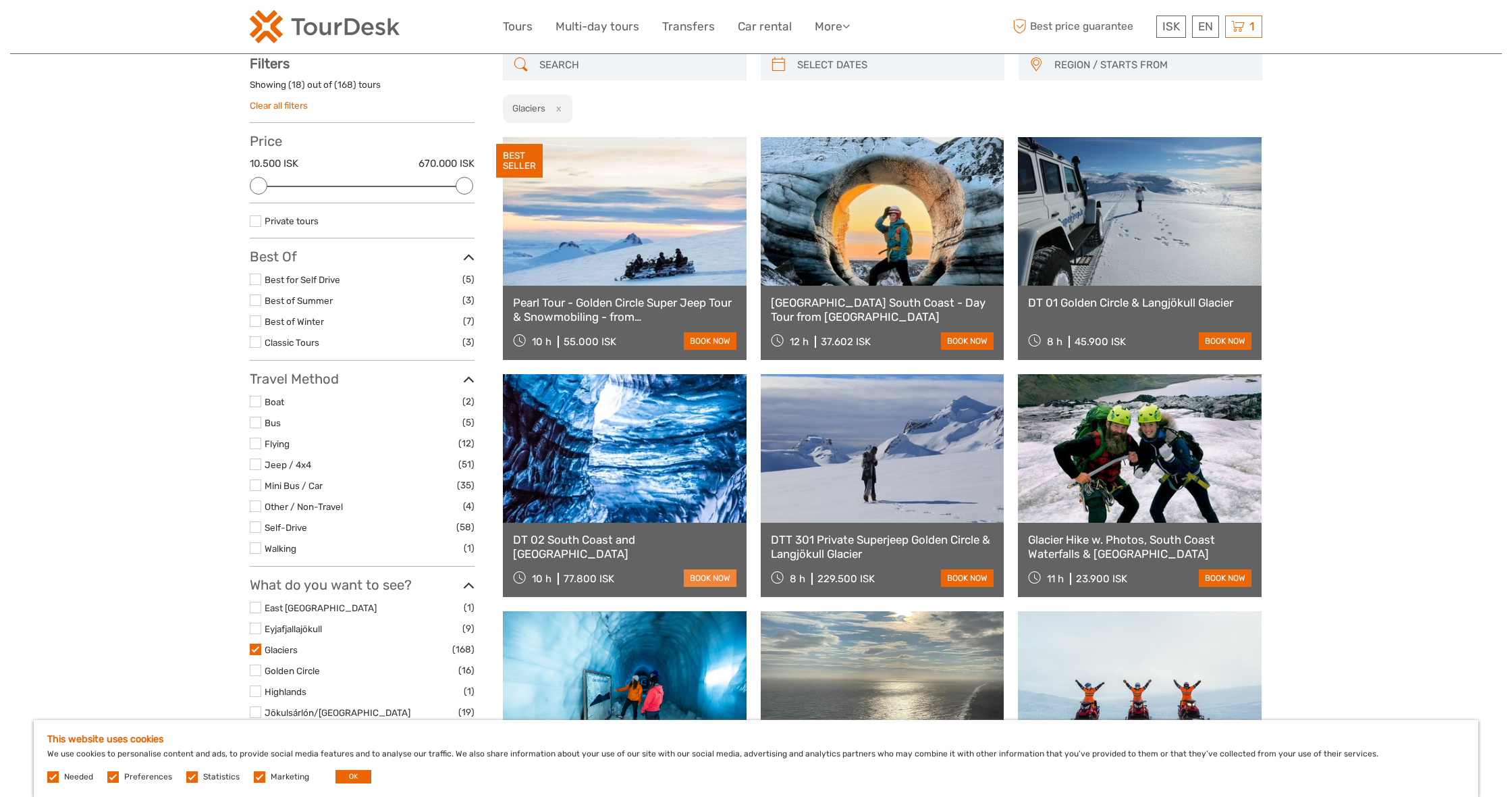
click at [721, 575] on link "book now" at bounding box center [709, 578] width 52 height 18
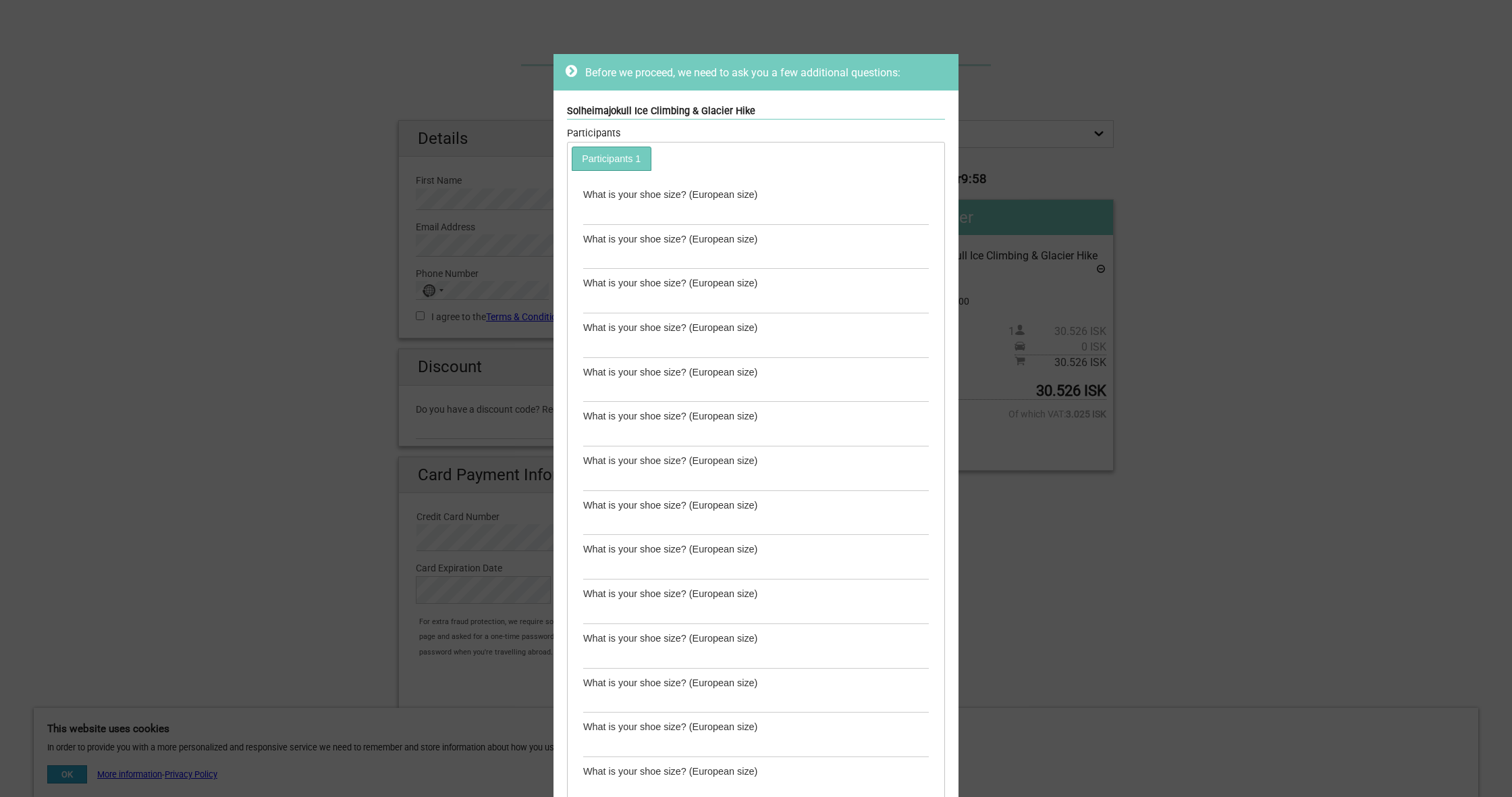
click at [1121, 93] on div "Before we proceed, we need to ask you a few additional questions: Solheimajokul…" at bounding box center [756, 398] width 1512 height 797
click at [729, 202] on input "text" at bounding box center [756, 213] width 346 height 22
type input "6"
click at [593, 156] on link "Participants 1" at bounding box center [611, 158] width 78 height 22
click at [594, 213] on input "6" at bounding box center [756, 213] width 346 height 22
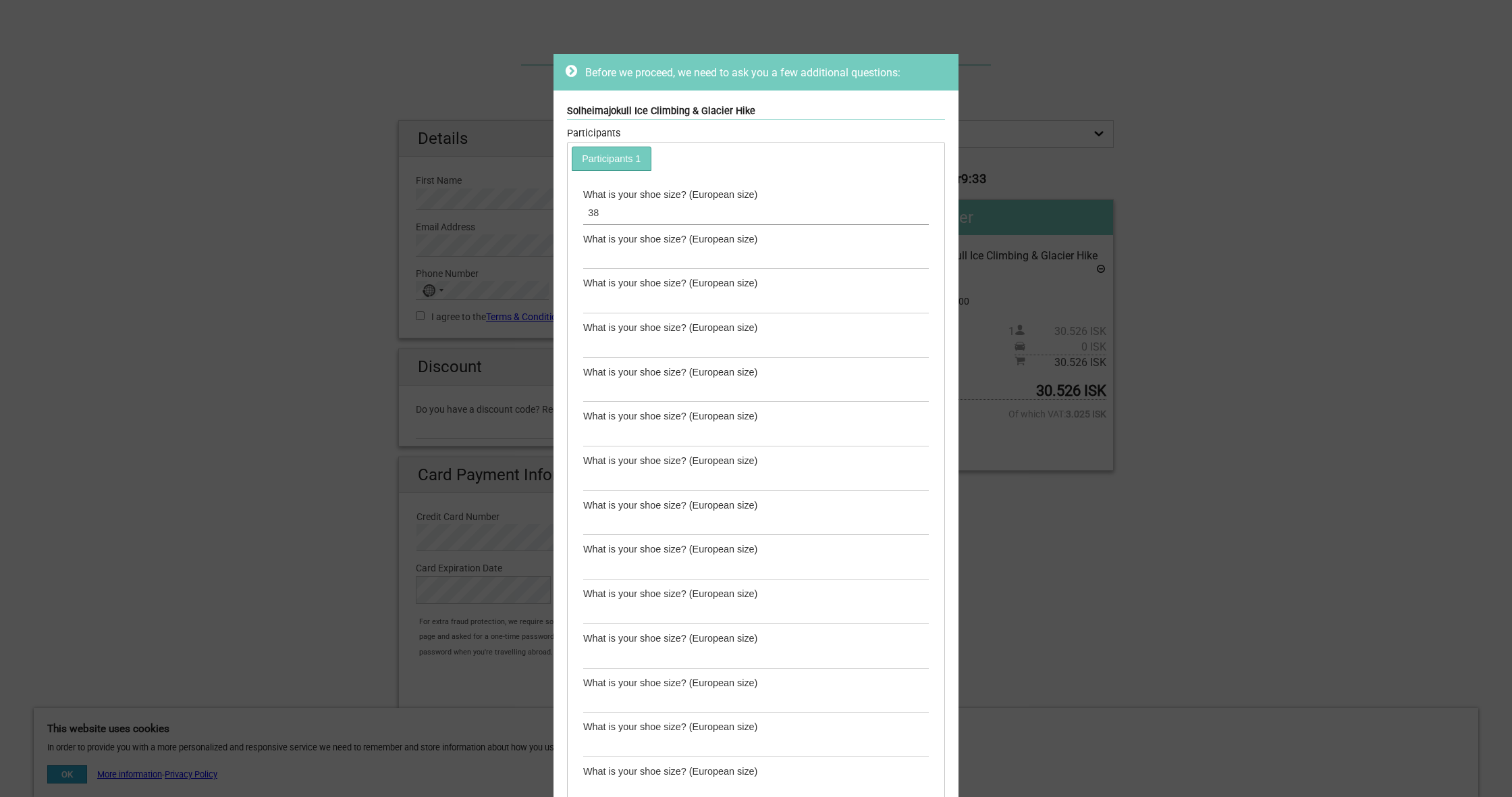
type input "38"
click at [1209, 213] on div "Before we proceed, we need to ask you a few additional questions: Solheimajokul…" at bounding box center [756, 398] width 1512 height 797
click at [611, 155] on link "Participants 1" at bounding box center [611, 158] width 78 height 22
click at [568, 68] on icon at bounding box center [571, 71] width 12 height 13
drag, startPoint x: 363, startPoint y: 197, endPoint x: 323, endPoint y: 209, distance: 41.8
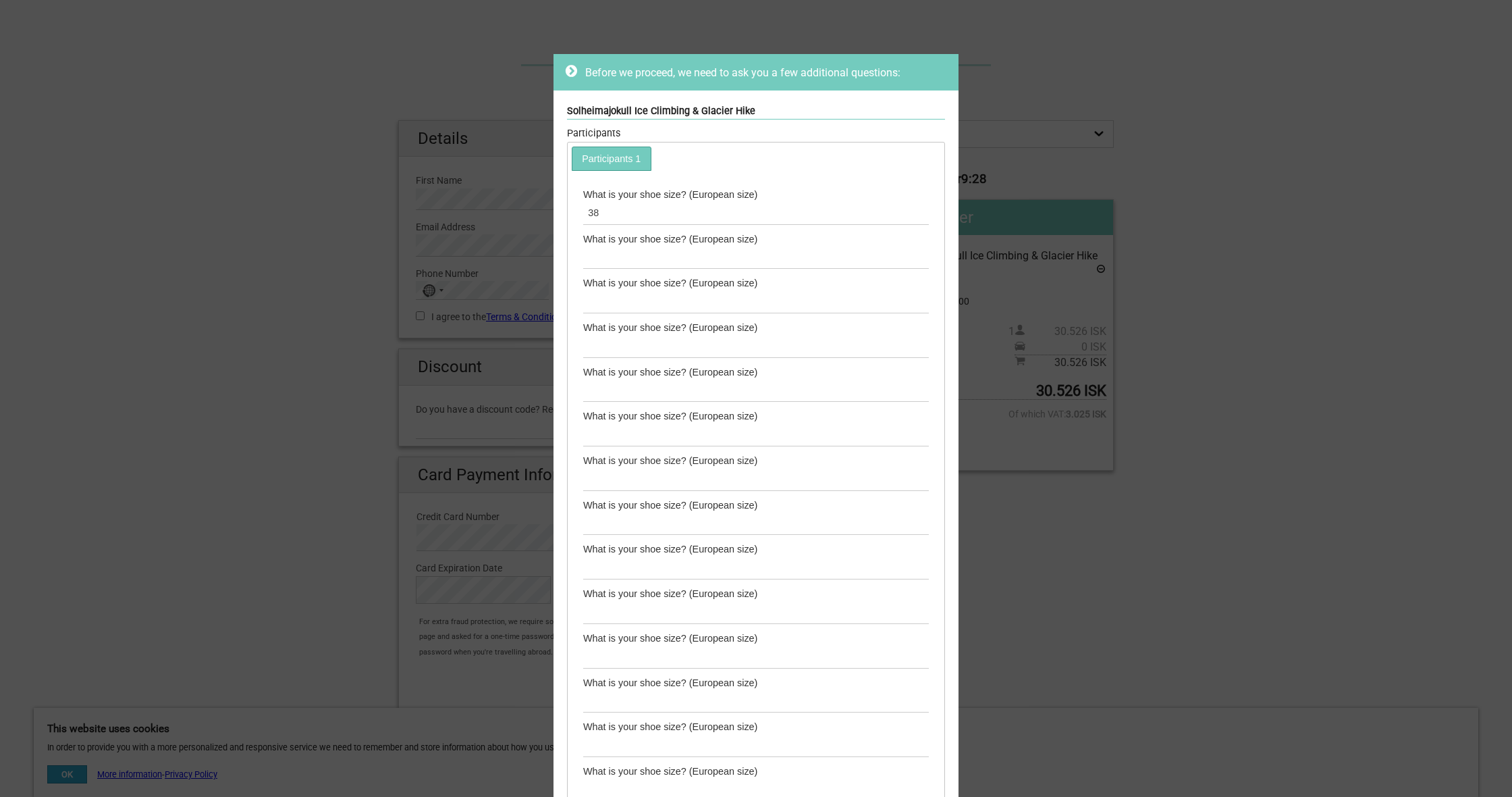
click at [354, 201] on div "Before we proceed, we need to ask you a few additional questions: Solheimajokul…" at bounding box center [756, 398] width 1512 height 797
drag, startPoint x: 418, startPoint y: 292, endPoint x: 413, endPoint y: 301, distance: 10.3
click at [413, 298] on div "Before we proceed, we need to ask you a few additional questions: Solheimajokul…" at bounding box center [756, 398] width 1512 height 797
click at [512, 313] on div "Before we proceed, we need to ask you a few additional questions: Solheimajokul…" at bounding box center [756, 398] width 1512 height 797
click at [512, 314] on div "Before we proceed, we need to ask you a few additional questions: Solheimajokul…" at bounding box center [756, 398] width 1512 height 797
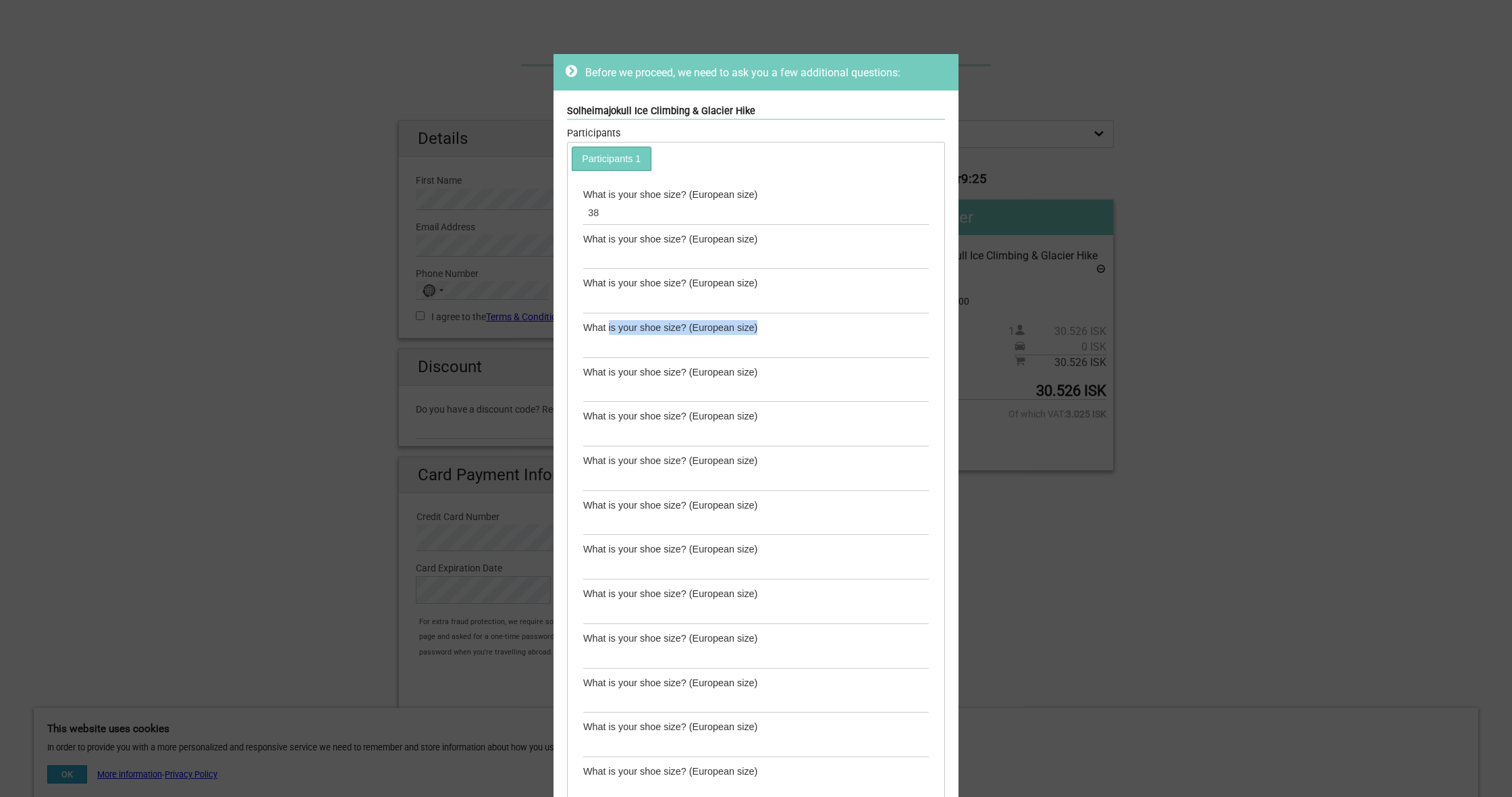
click at [512, 314] on div "Before we proceed, we need to ask you a few additional questions: Solheimajokul…" at bounding box center [756, 398] width 1512 height 797
drag, startPoint x: 1359, startPoint y: 561, endPoint x: 1350, endPoint y: 559, distance: 9.2
click at [1355, 561] on div "Before we proceed, we need to ask you a few additional questions: Solheimajokul…" at bounding box center [756, 398] width 1512 height 797
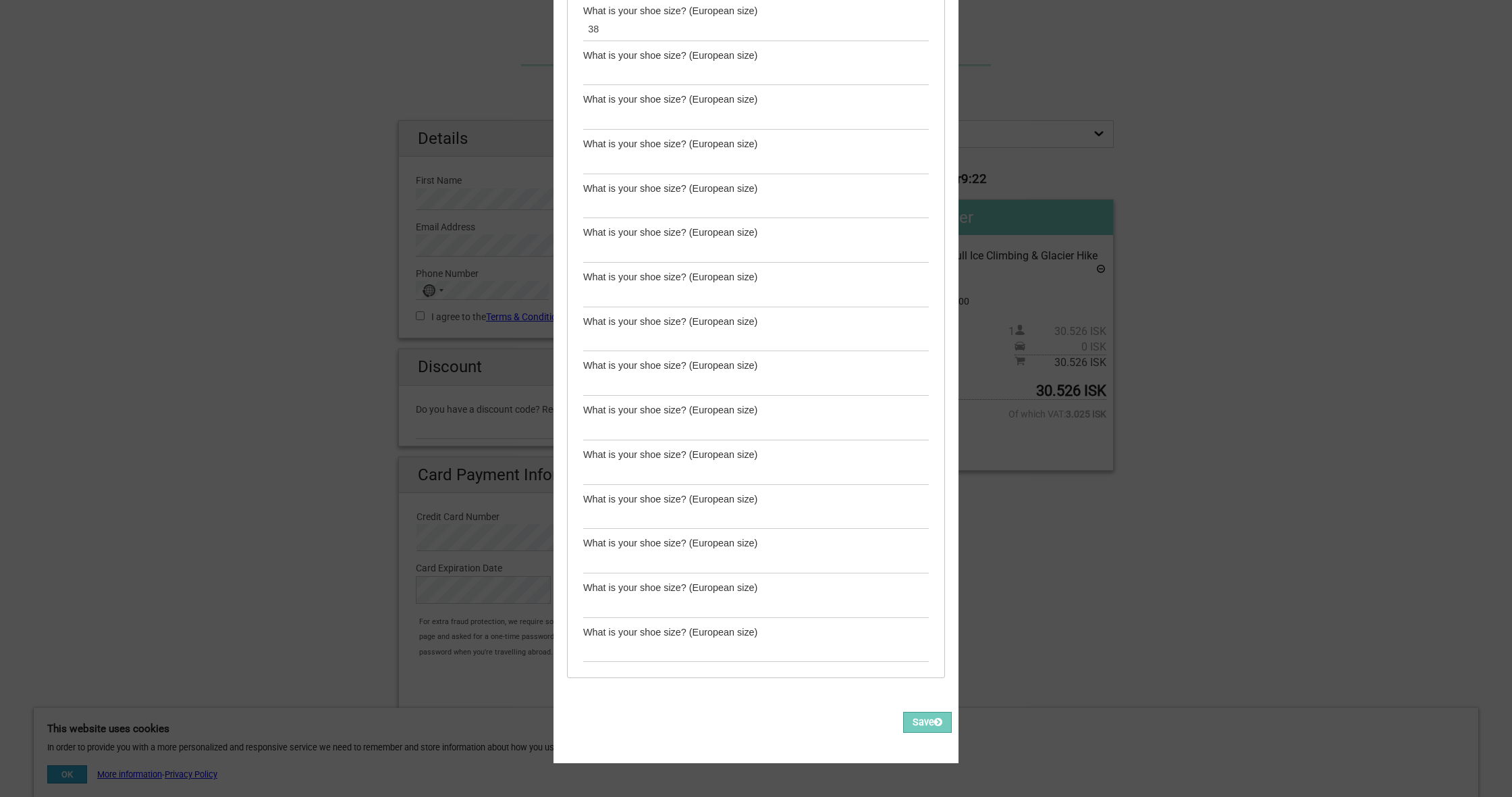
scroll to position [181, 0]
click at [905, 715] on button "Save" at bounding box center [927, 725] width 49 height 21
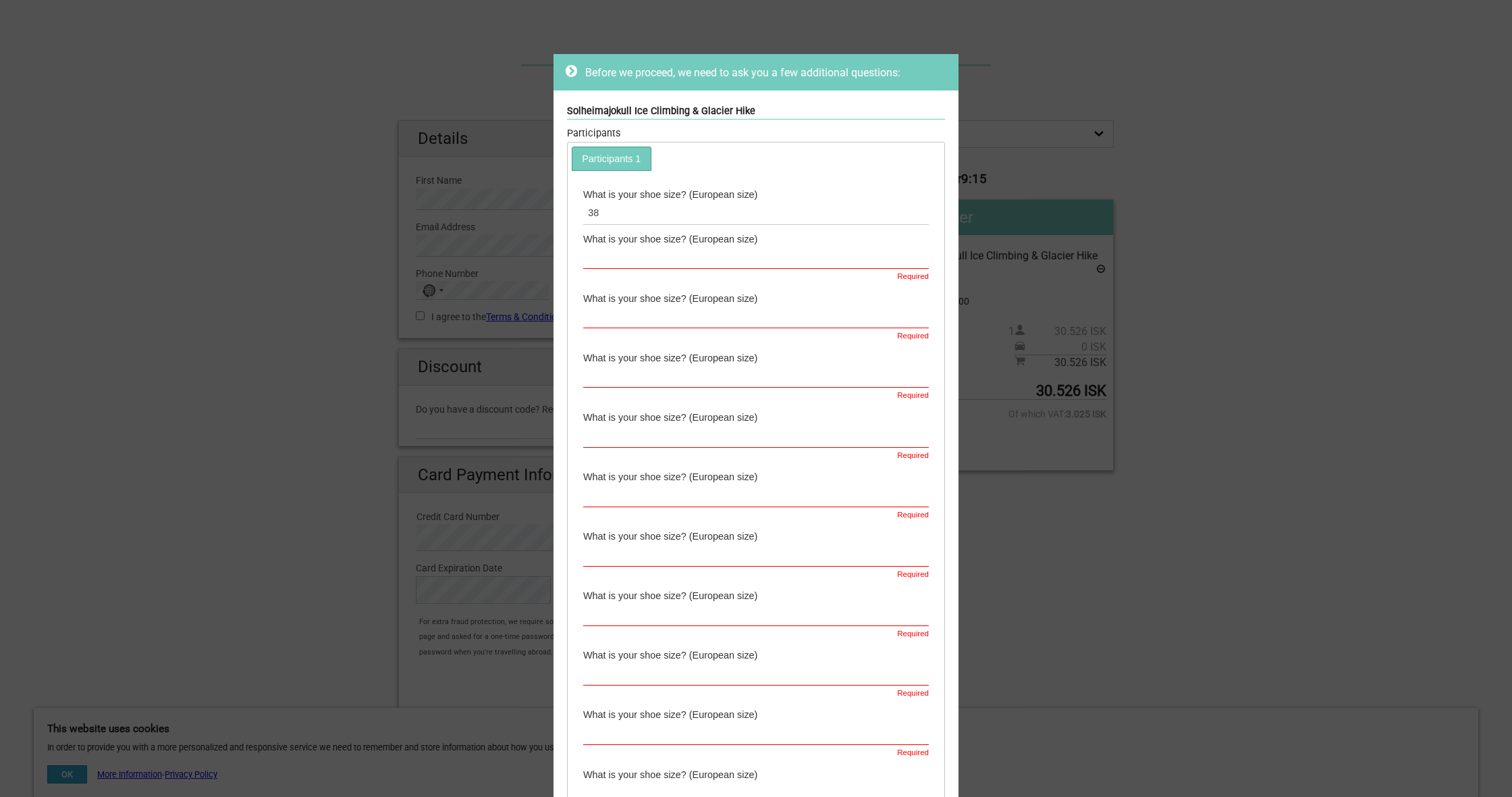
scroll to position [0, 0]
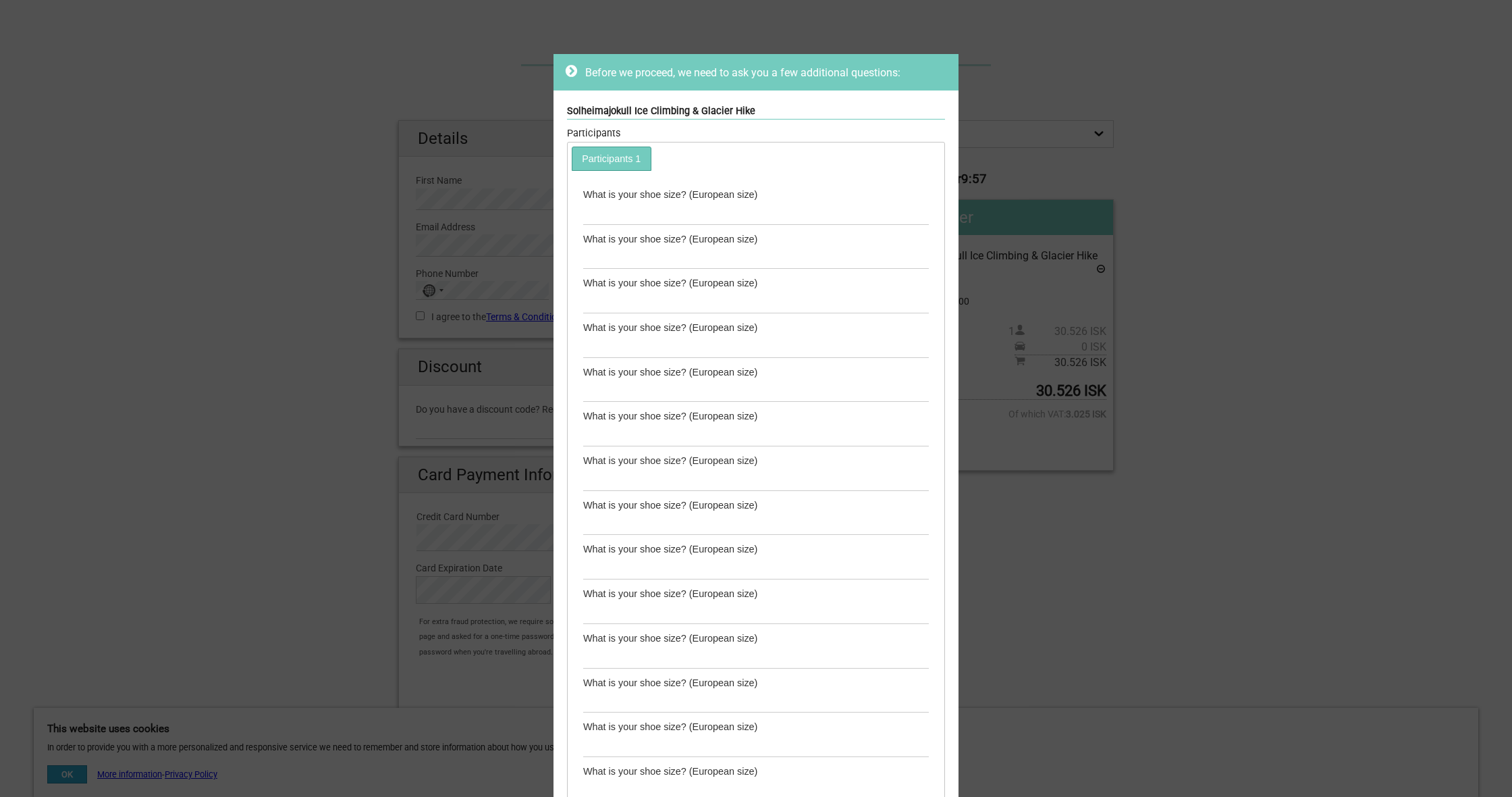
click at [618, 160] on link "Participants 1" at bounding box center [611, 158] width 78 height 22
click at [619, 211] on input "text" at bounding box center [756, 213] width 346 height 22
type input "38"
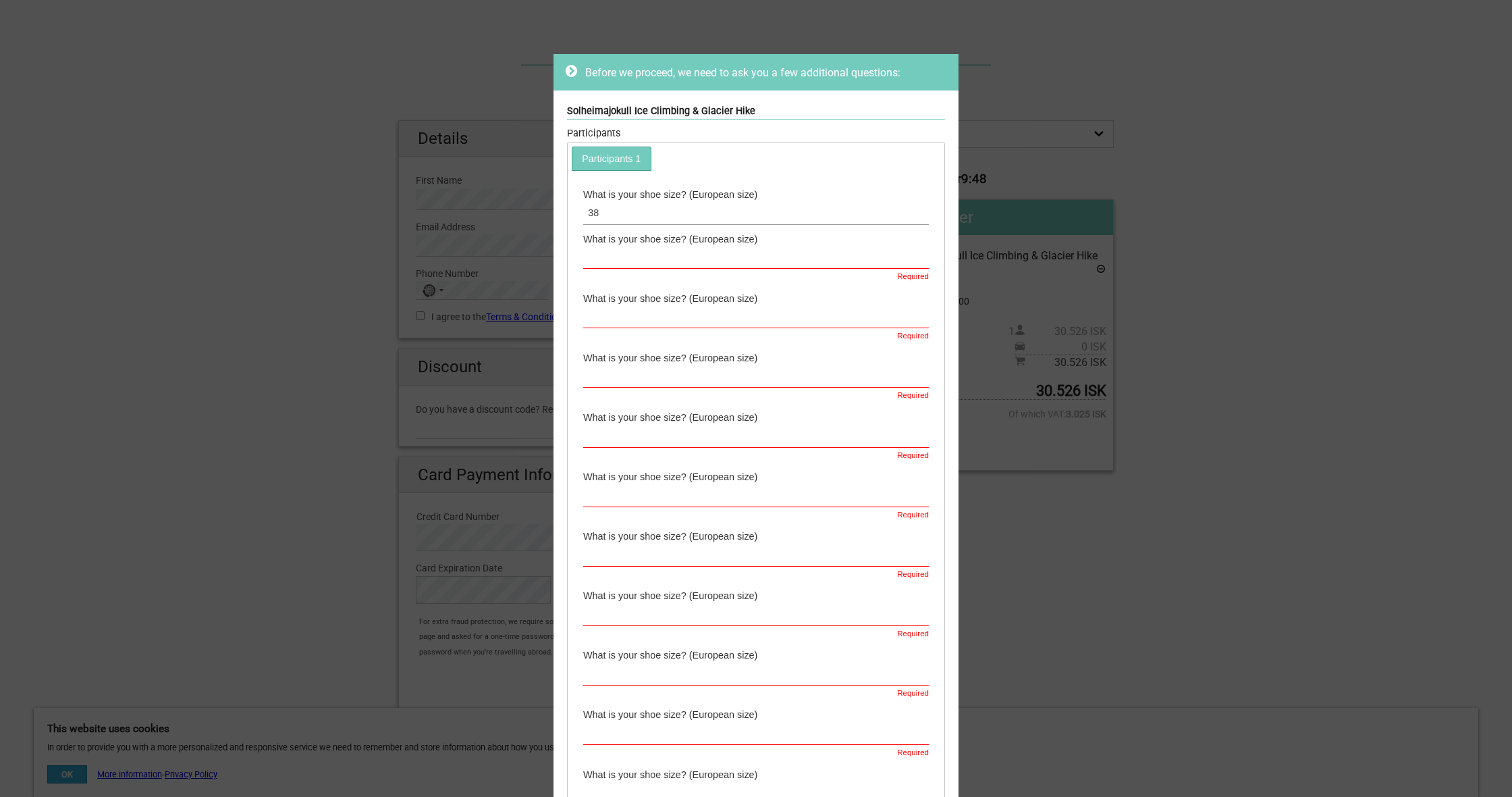
click at [666, 204] on input "38" at bounding box center [756, 213] width 346 height 22
click at [920, 270] on div "Required" at bounding box center [756, 276] width 346 height 15
click at [568, 67] on icon at bounding box center [571, 71] width 12 height 13
drag, startPoint x: 568, startPoint y: 67, endPoint x: 601, endPoint y: 77, distance: 34.5
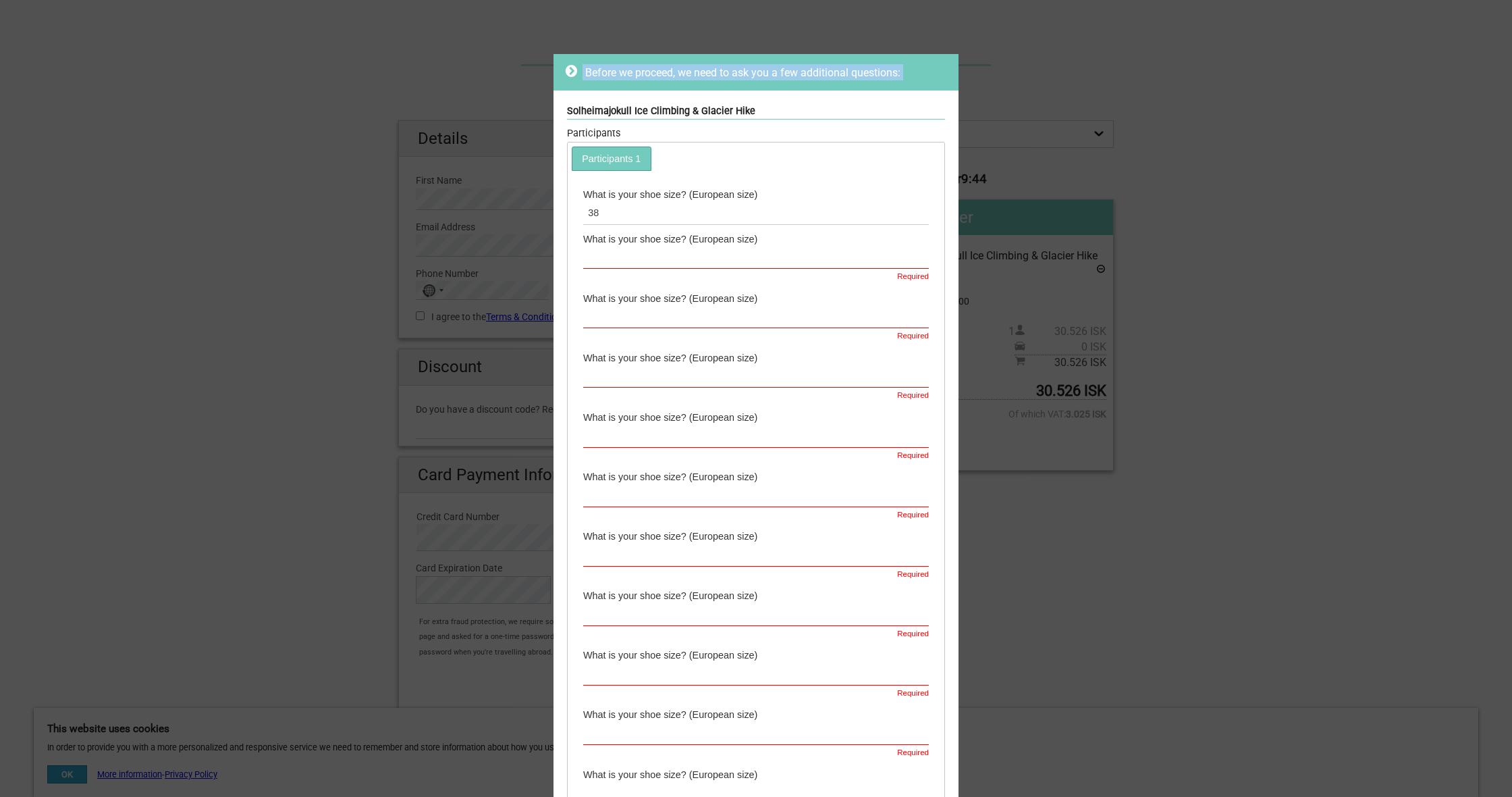
click at [569, 68] on icon at bounding box center [571, 71] width 12 height 13
click at [1266, 157] on div "Before we proceed, we need to ask you a few additional questions: Solheimajokul…" at bounding box center [756, 398] width 1512 height 797
click at [405, 24] on div "Before we proceed, we need to ask you a few additional questions: Solheimajokul…" at bounding box center [756, 398] width 1512 height 797
drag, startPoint x: 402, startPoint y: 22, endPoint x: 311, endPoint y: 1, distance: 93.4
click at [376, 14] on div "Before we proceed, we need to ask you a few additional questions: Solheimajokul…" at bounding box center [756, 398] width 1512 height 797
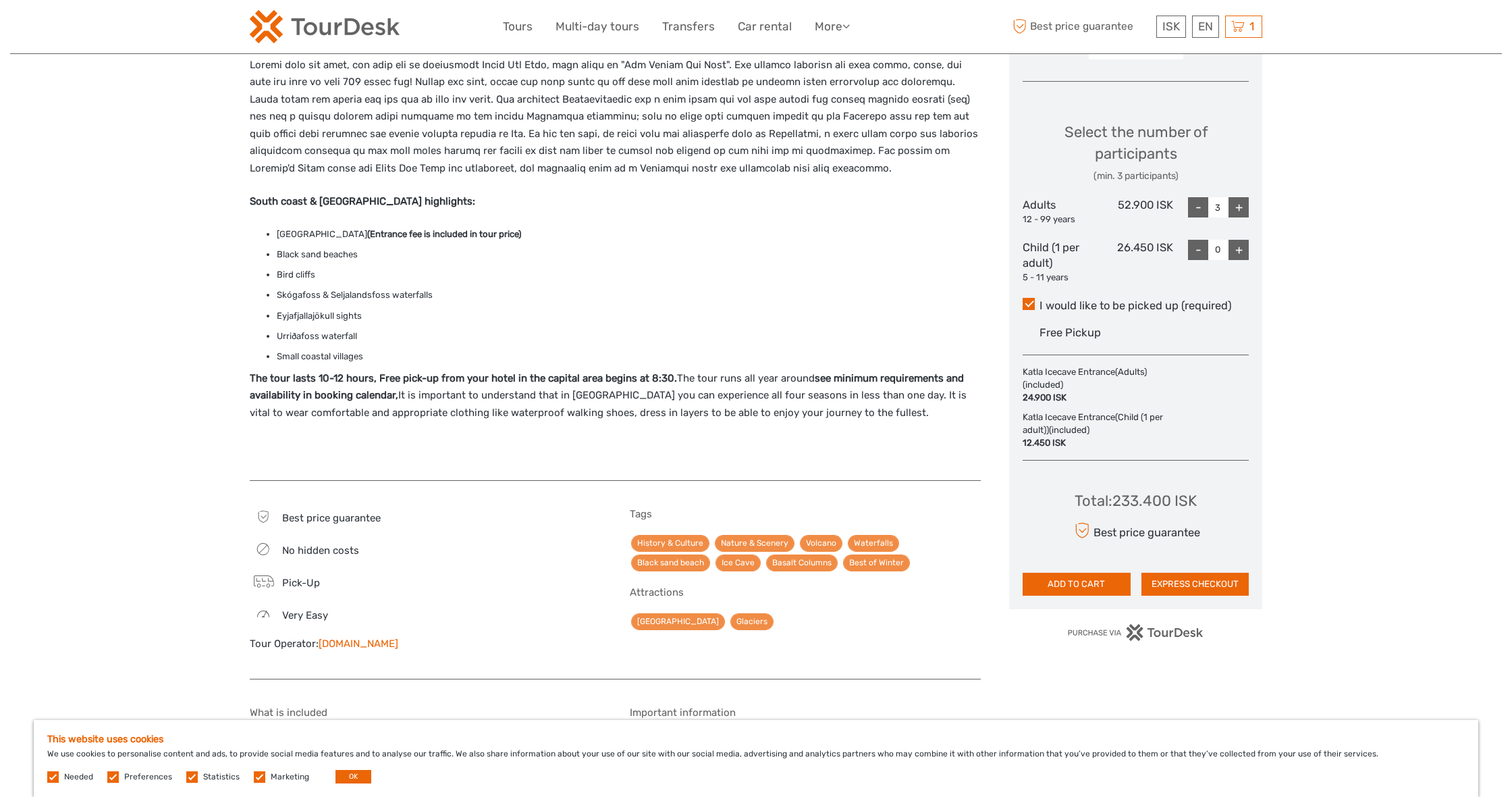
scroll to position [557, 0]
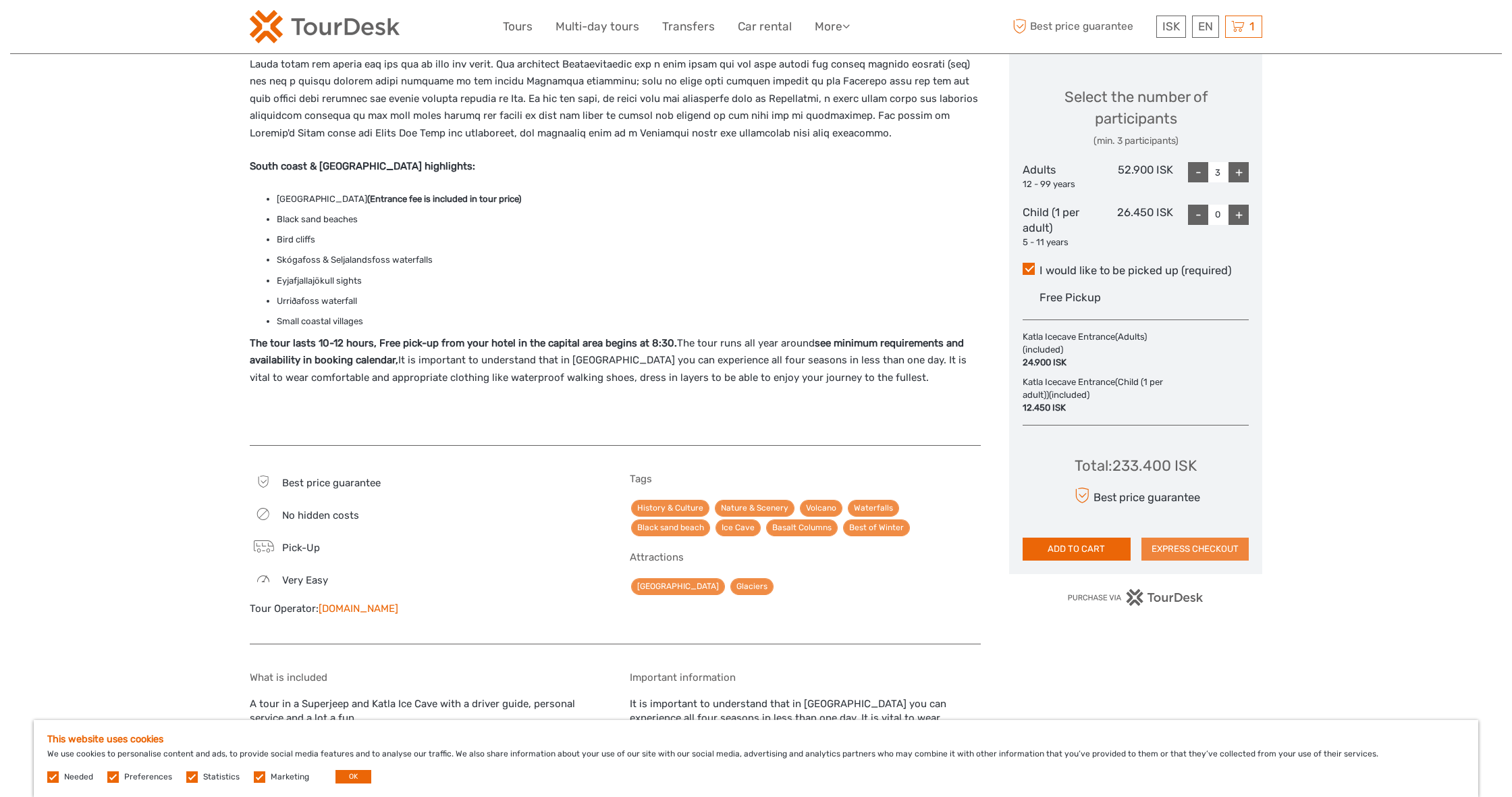
click at [1186, 538] on button "EXPRESS CHECKOUT" at bounding box center [1195, 549] width 108 height 23
click at [1245, 27] on div "1 Items Solheimajokull Ice Climbing & Glacier Hike 1x Participants Tuesday, 09 …" at bounding box center [1243, 27] width 37 height 22
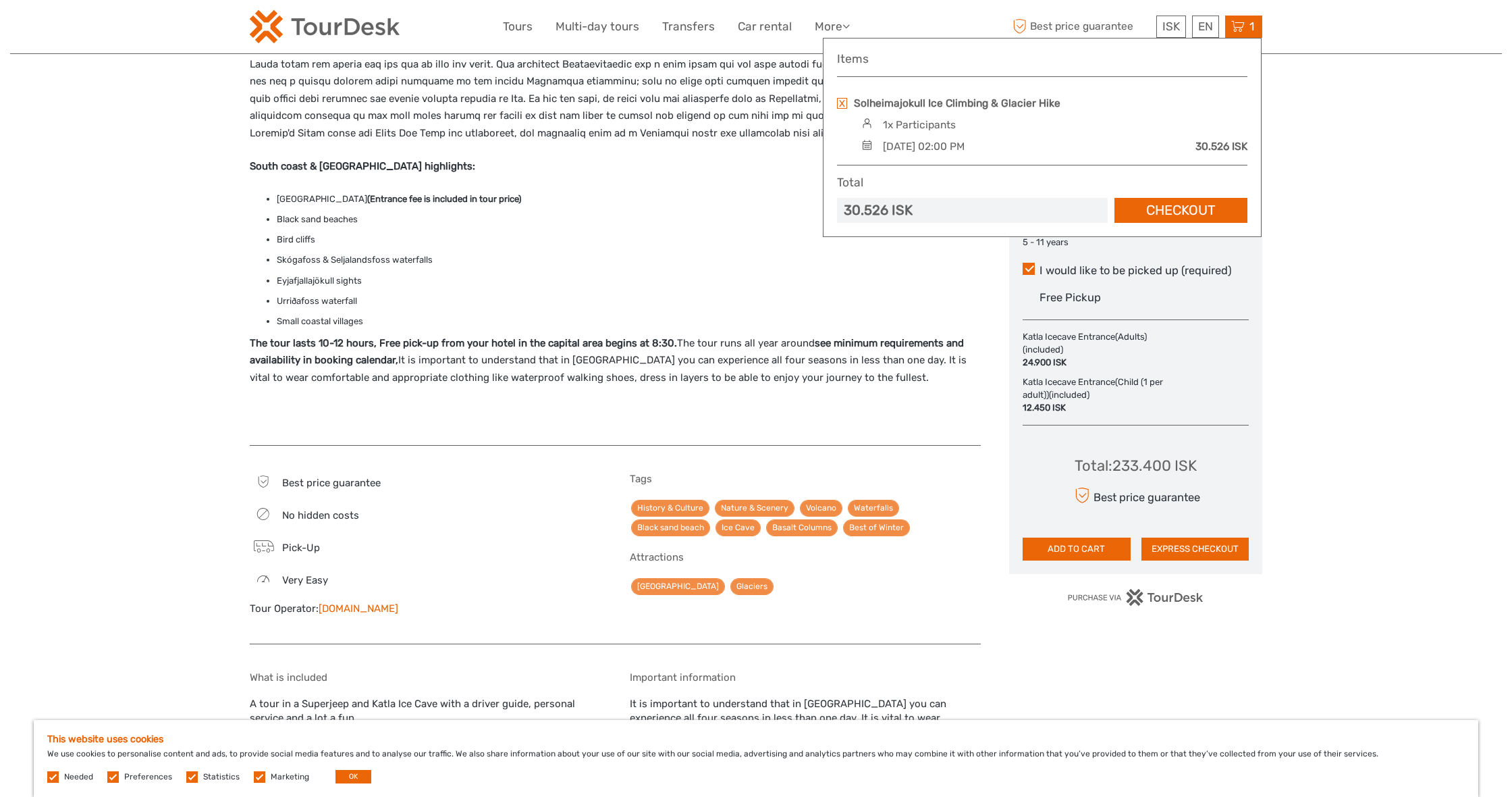
click at [839, 102] on link at bounding box center [842, 103] width 10 height 11
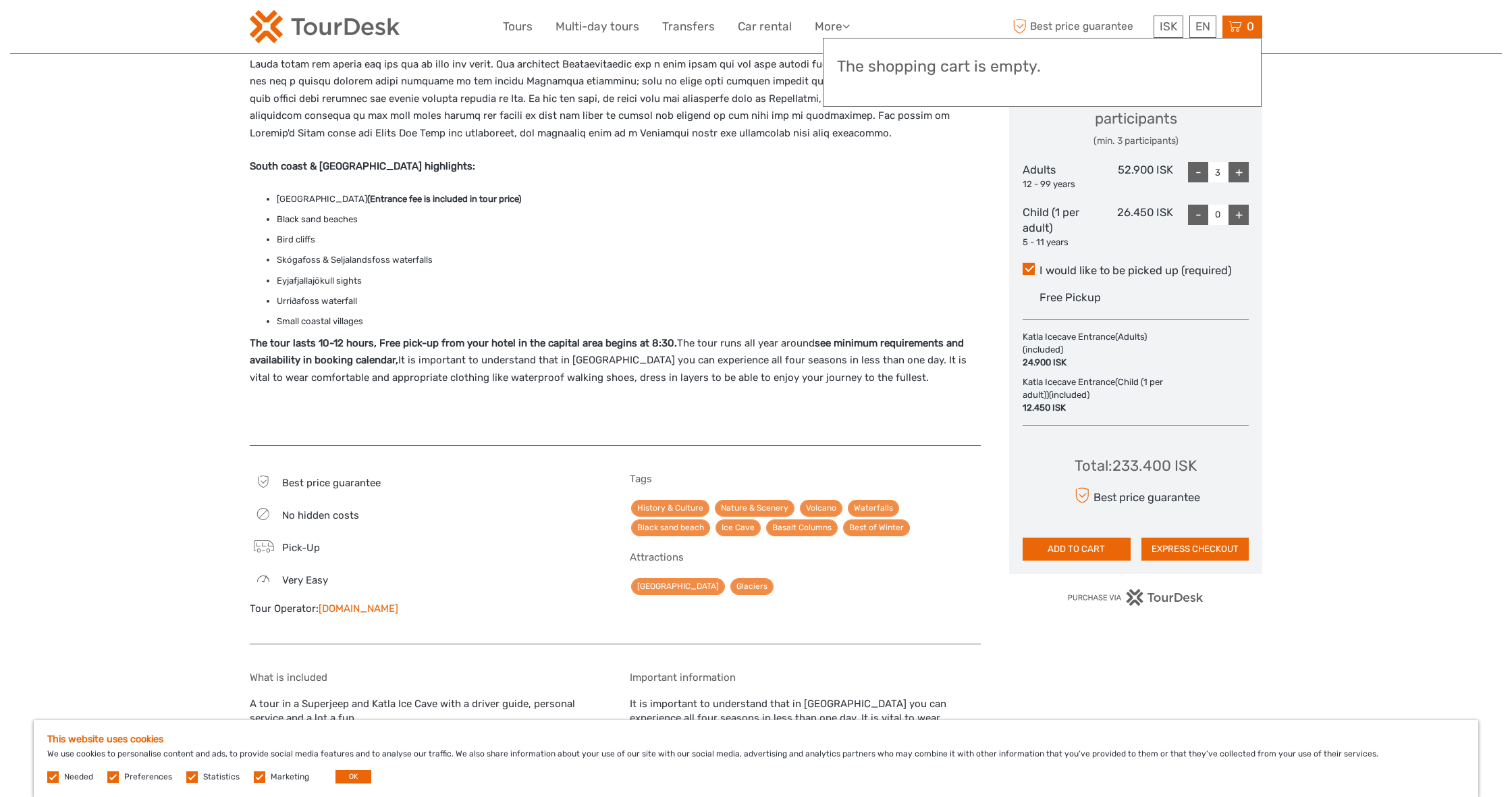
click at [1429, 218] on div "Region / Starts from: Capital Region Travel method: Jeep / 4x4 10 hours Verifie…" at bounding box center [756, 304] width 1492 height 1721
click at [1201, 538] on button "EXPRESS CHECKOUT" at bounding box center [1195, 549] width 108 height 23
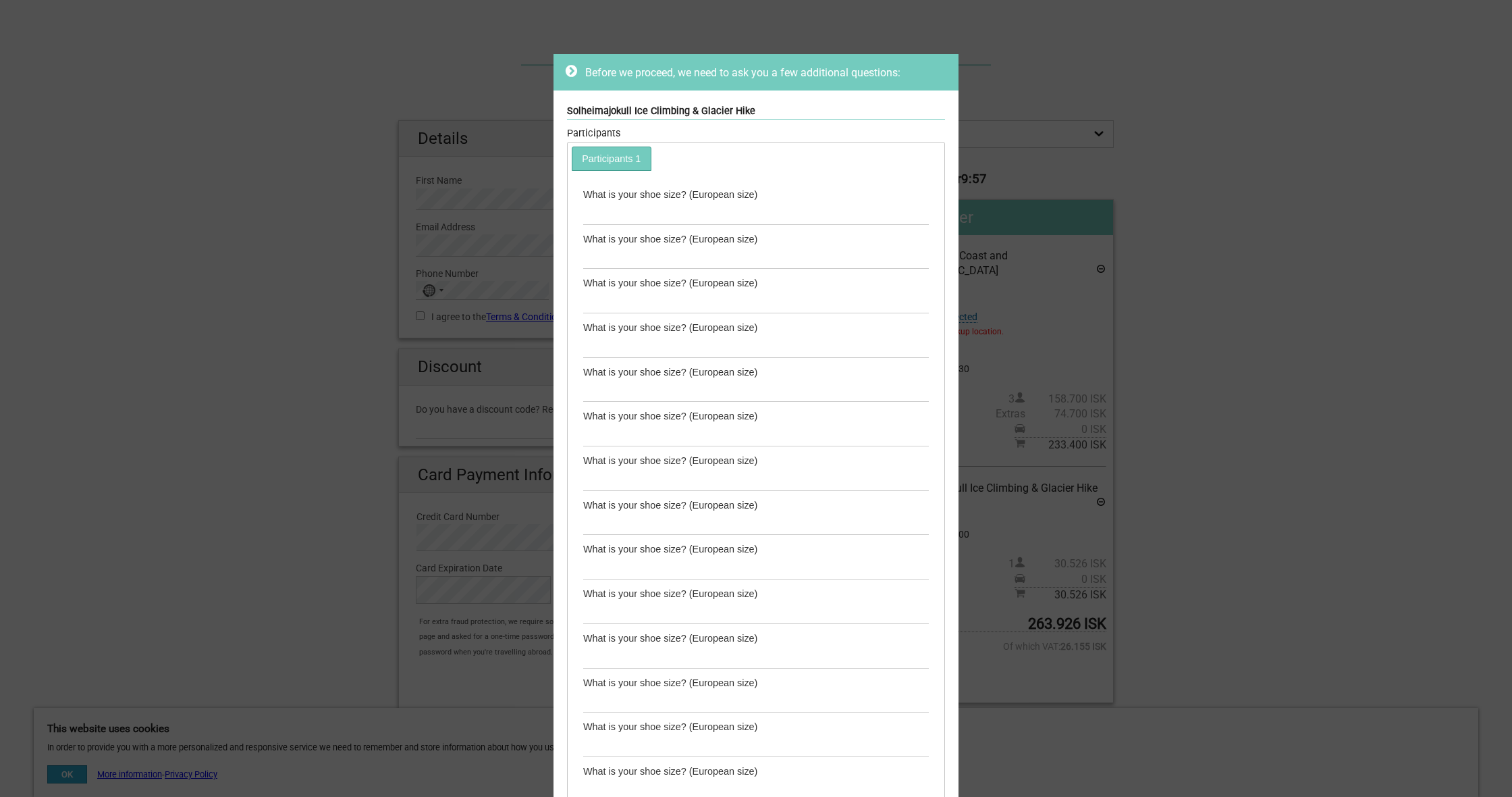
click at [571, 69] on icon at bounding box center [571, 71] width 12 height 13
click at [78, 163] on div "Before we proceed, we need to ask you a few additional questions: Solheimajokul…" at bounding box center [756, 398] width 1512 height 797
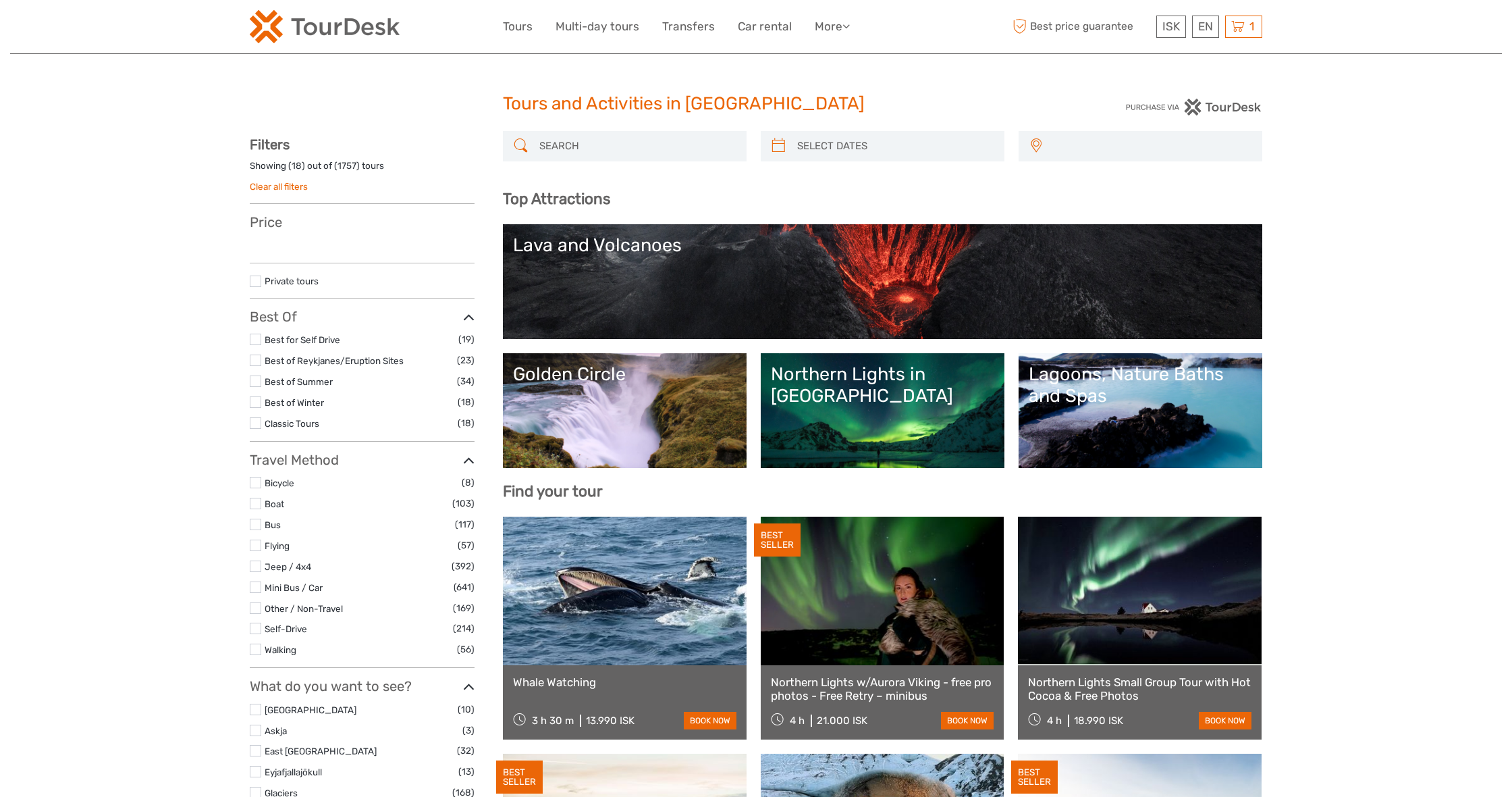
select select
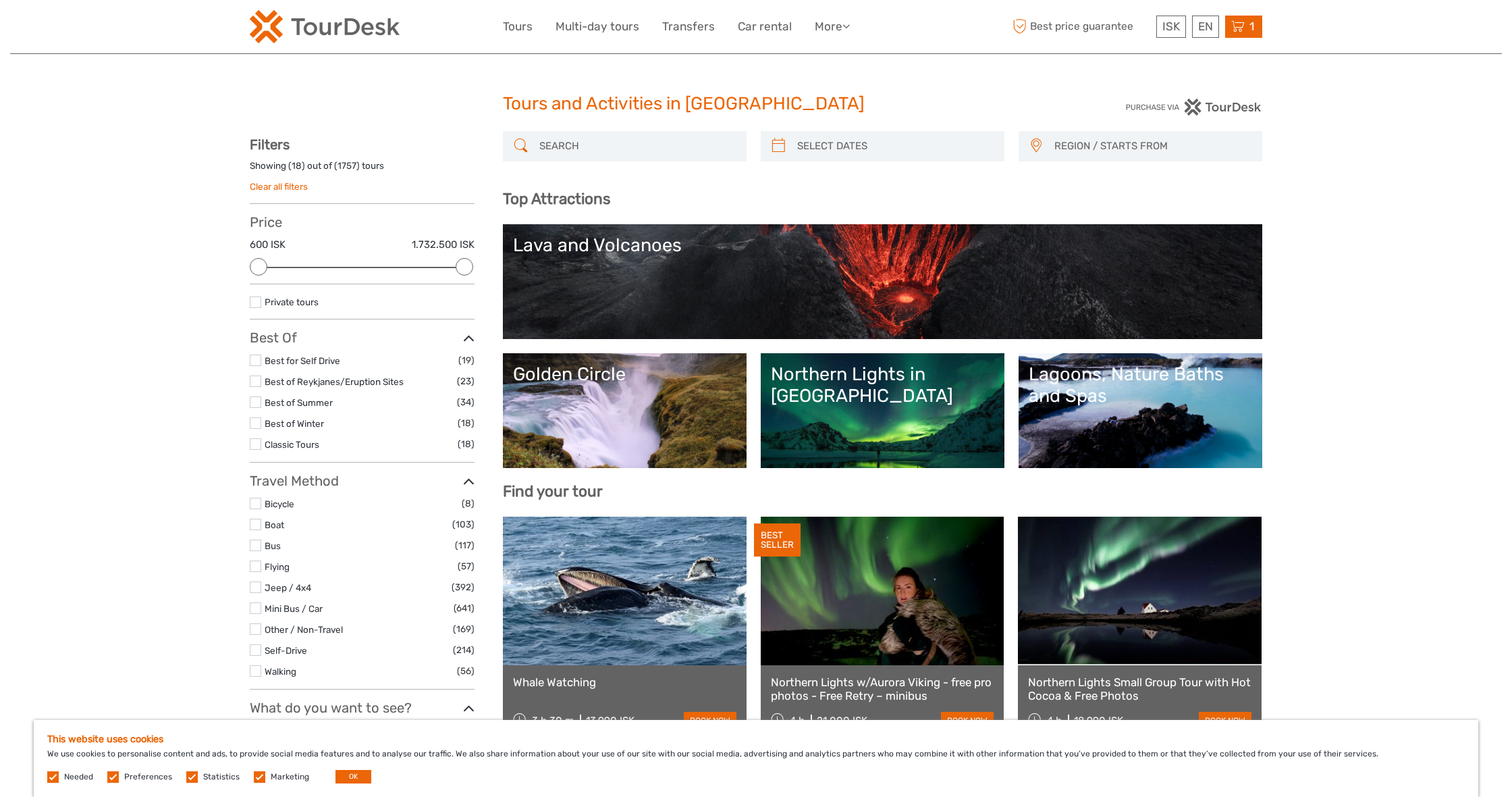
click at [1238, 28] on icon at bounding box center [1238, 27] width 13 height 17
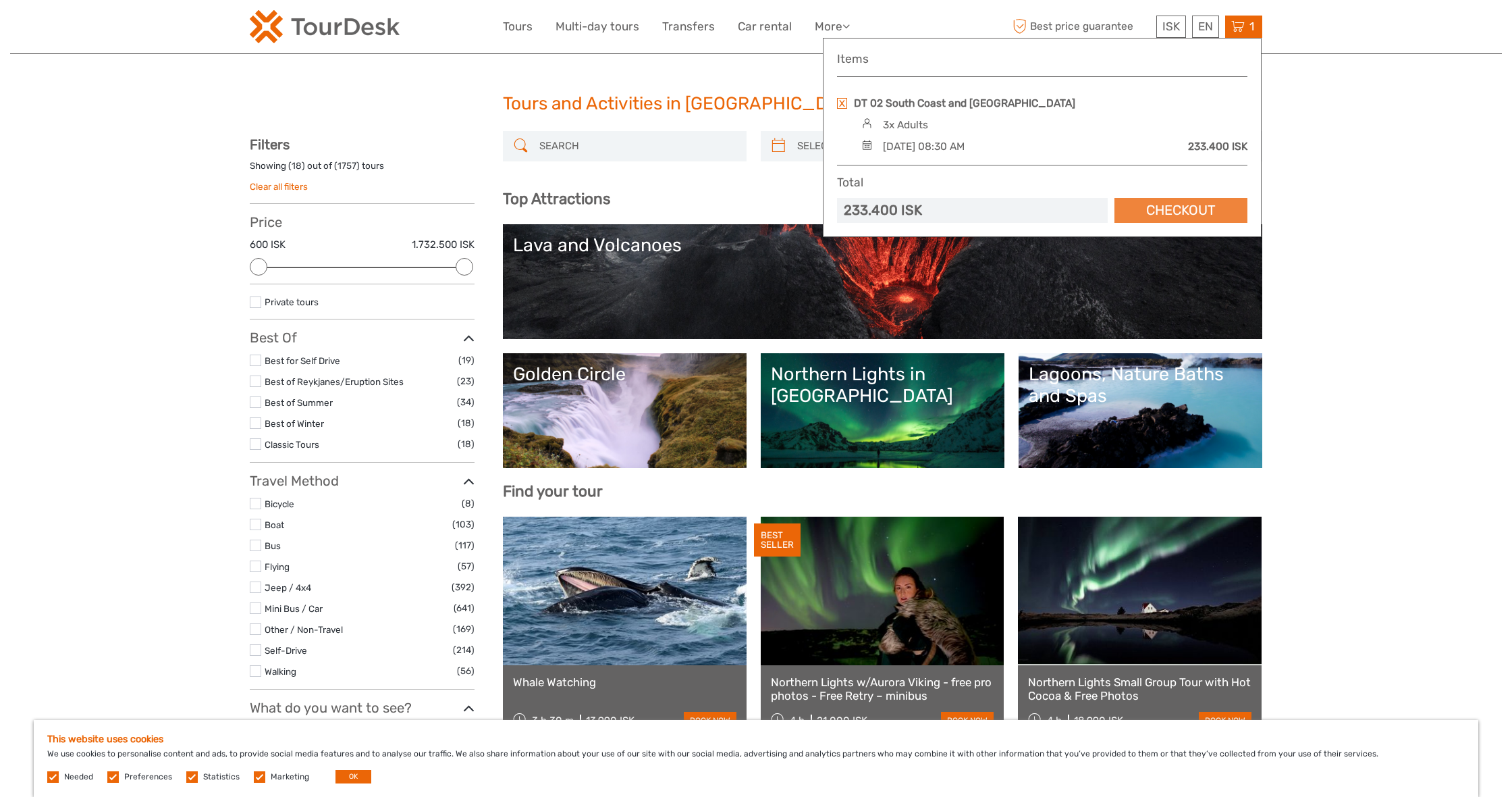
click at [1149, 208] on link "Checkout" at bounding box center [1181, 211] width 133 height 25
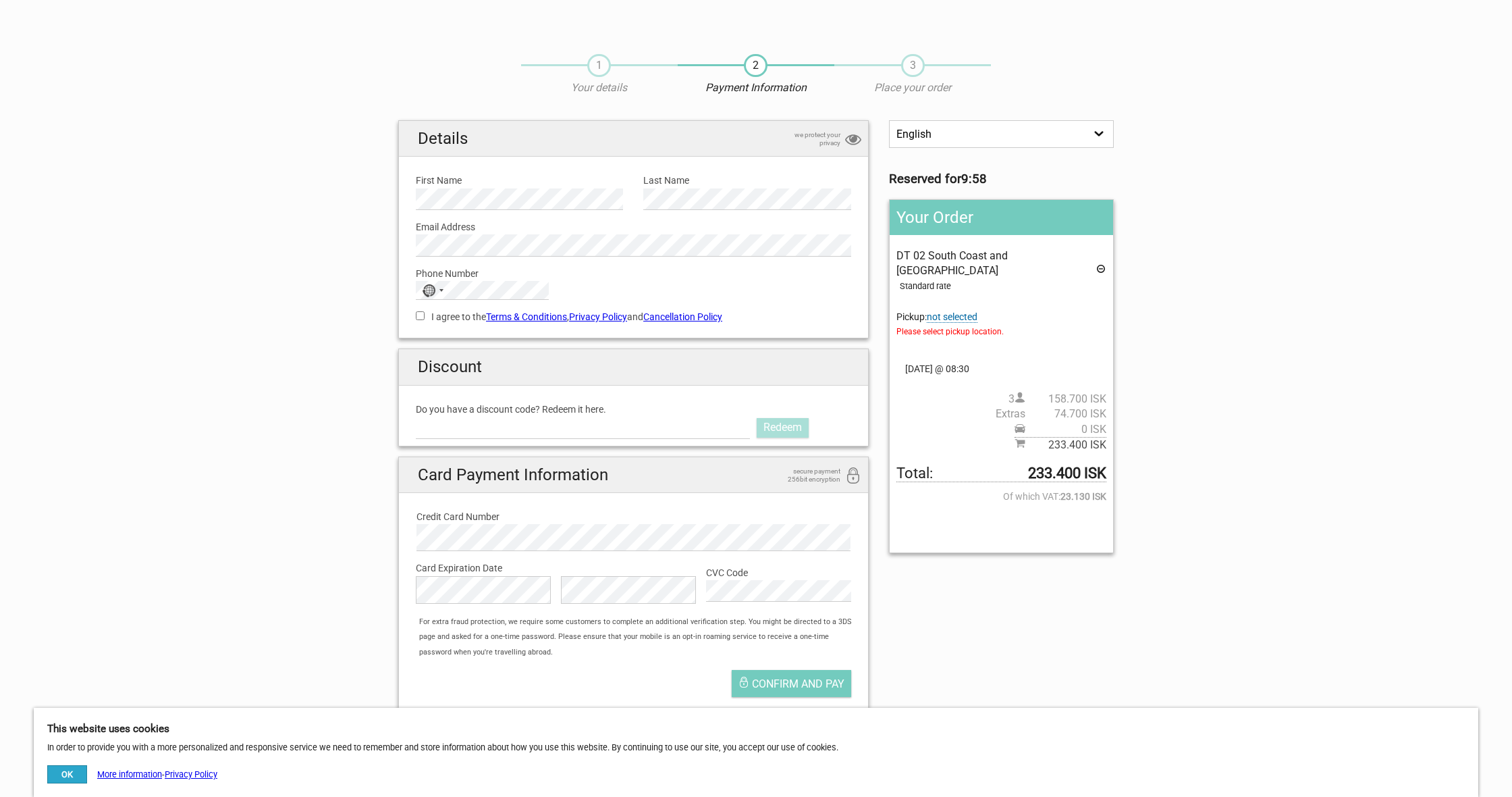
click at [548, 315] on link "Terms & Conditions" at bounding box center [526, 316] width 81 height 11
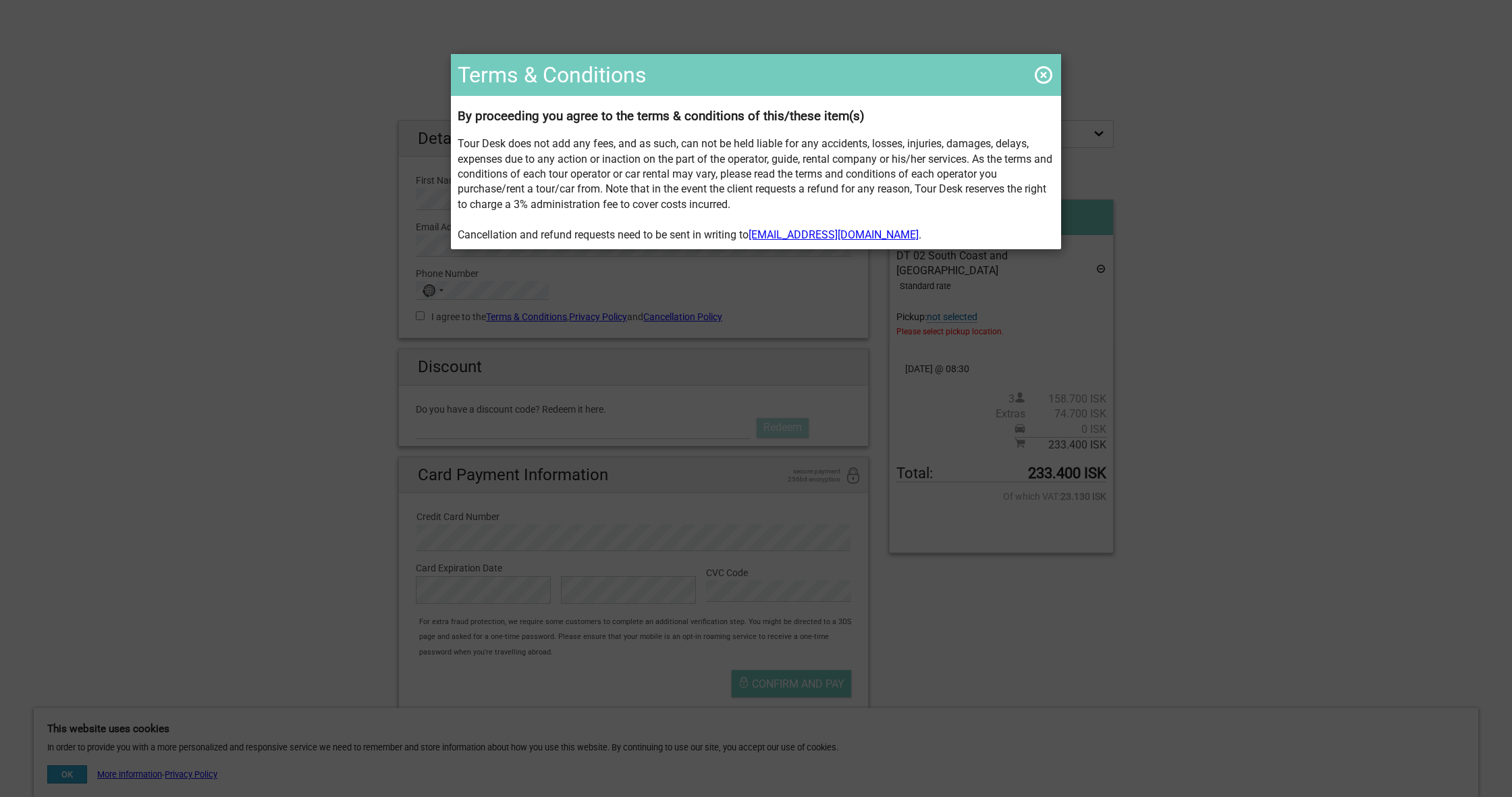
click at [1044, 75] on span at bounding box center [1043, 75] width 21 height 21
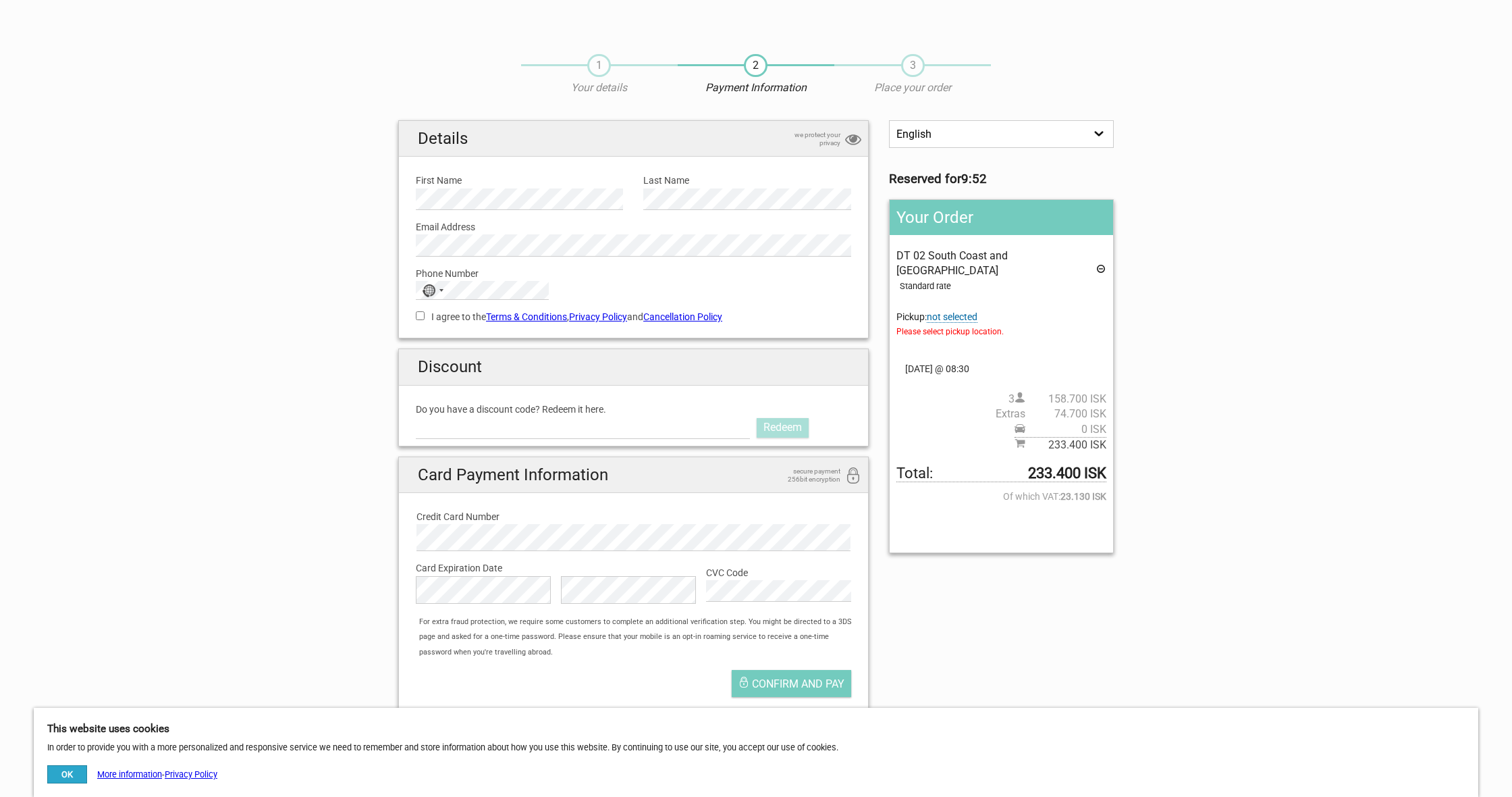
click at [678, 313] on link "Cancellation Policy" at bounding box center [682, 316] width 79 height 11
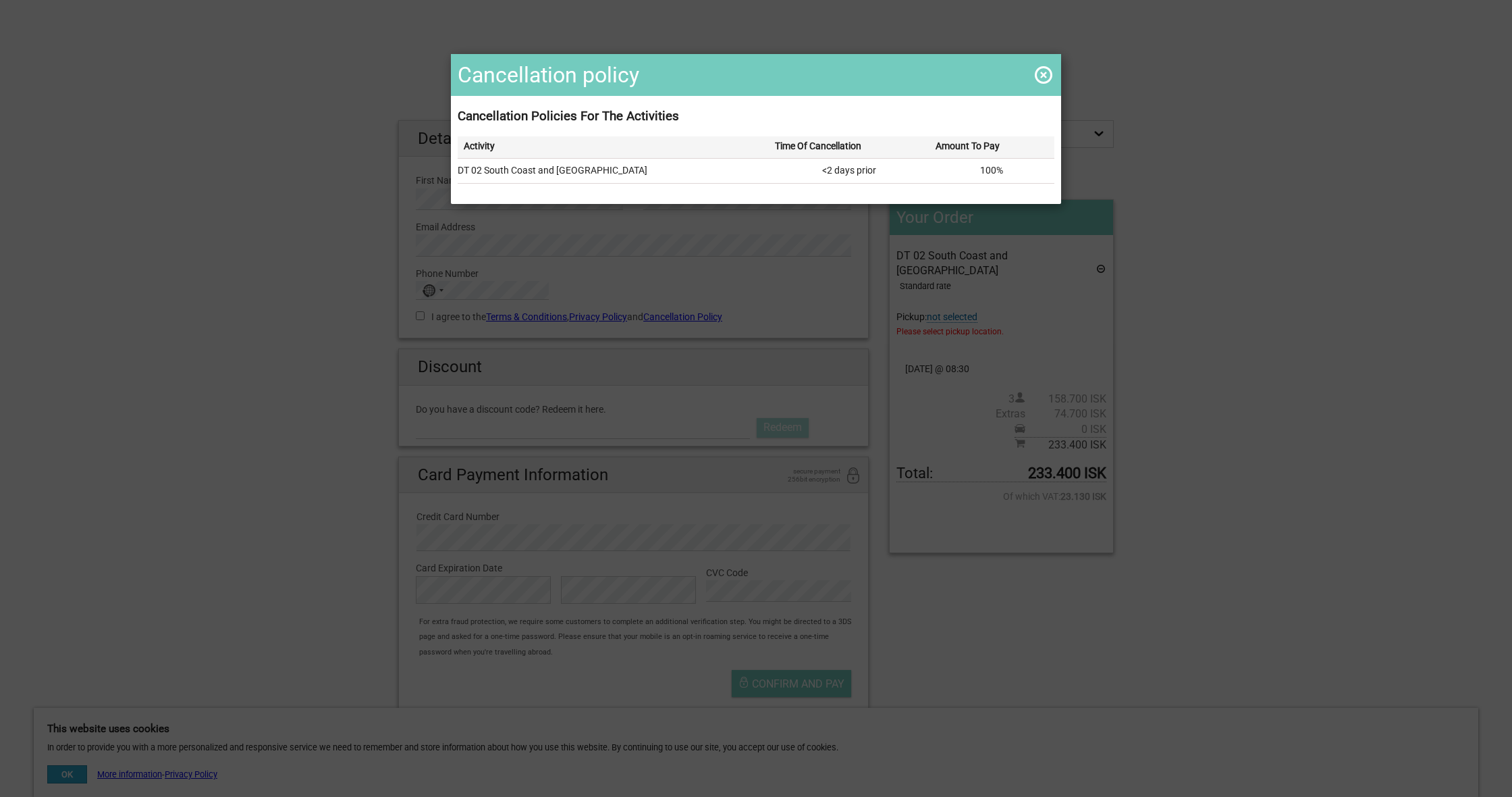
click at [1042, 73] on span at bounding box center [1043, 75] width 21 height 21
